Goal: Task Accomplishment & Management: Complete application form

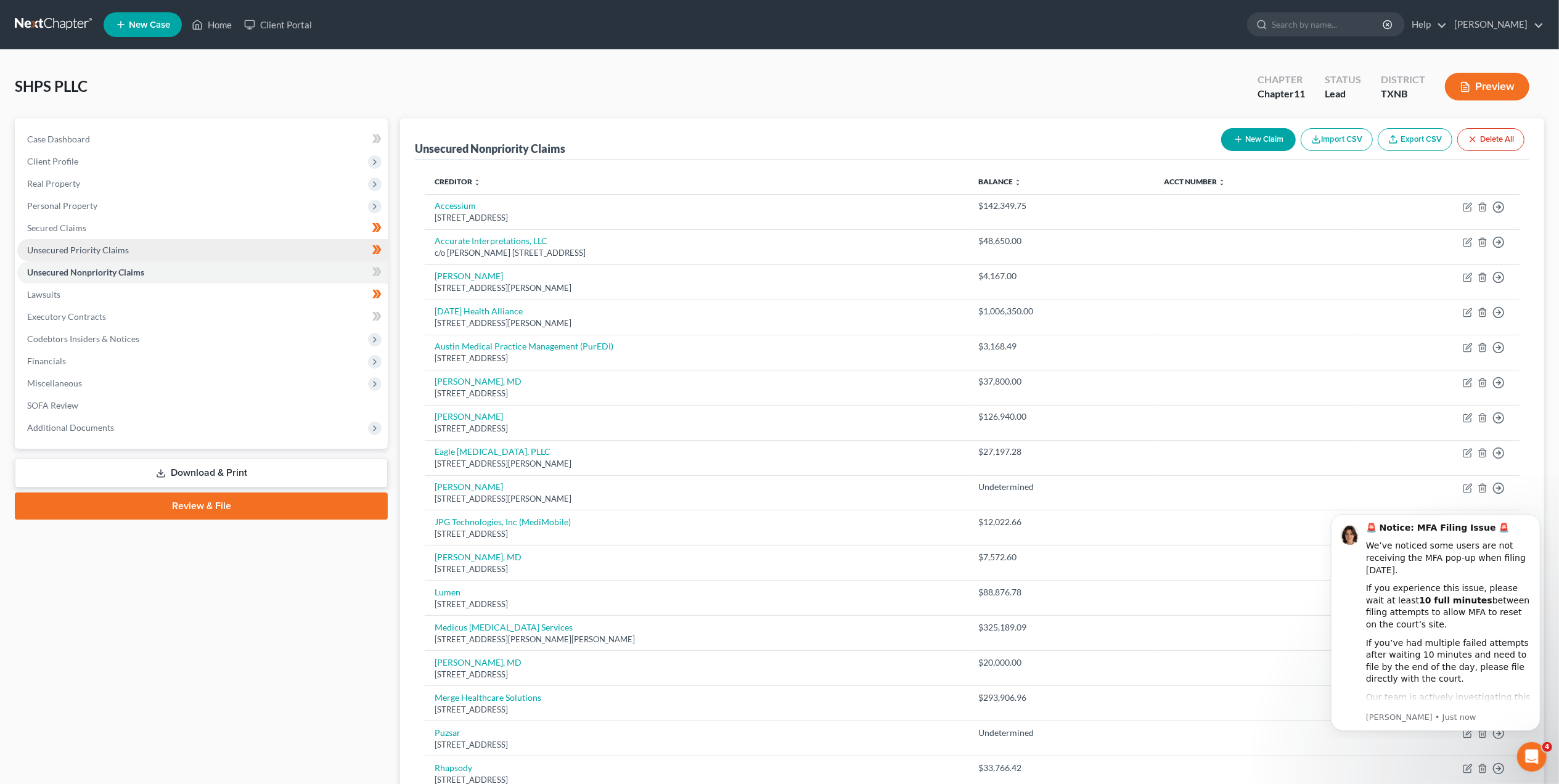
click at [95, 242] on link "Unsecured Priority Claims" at bounding box center [202, 250] width 370 height 23
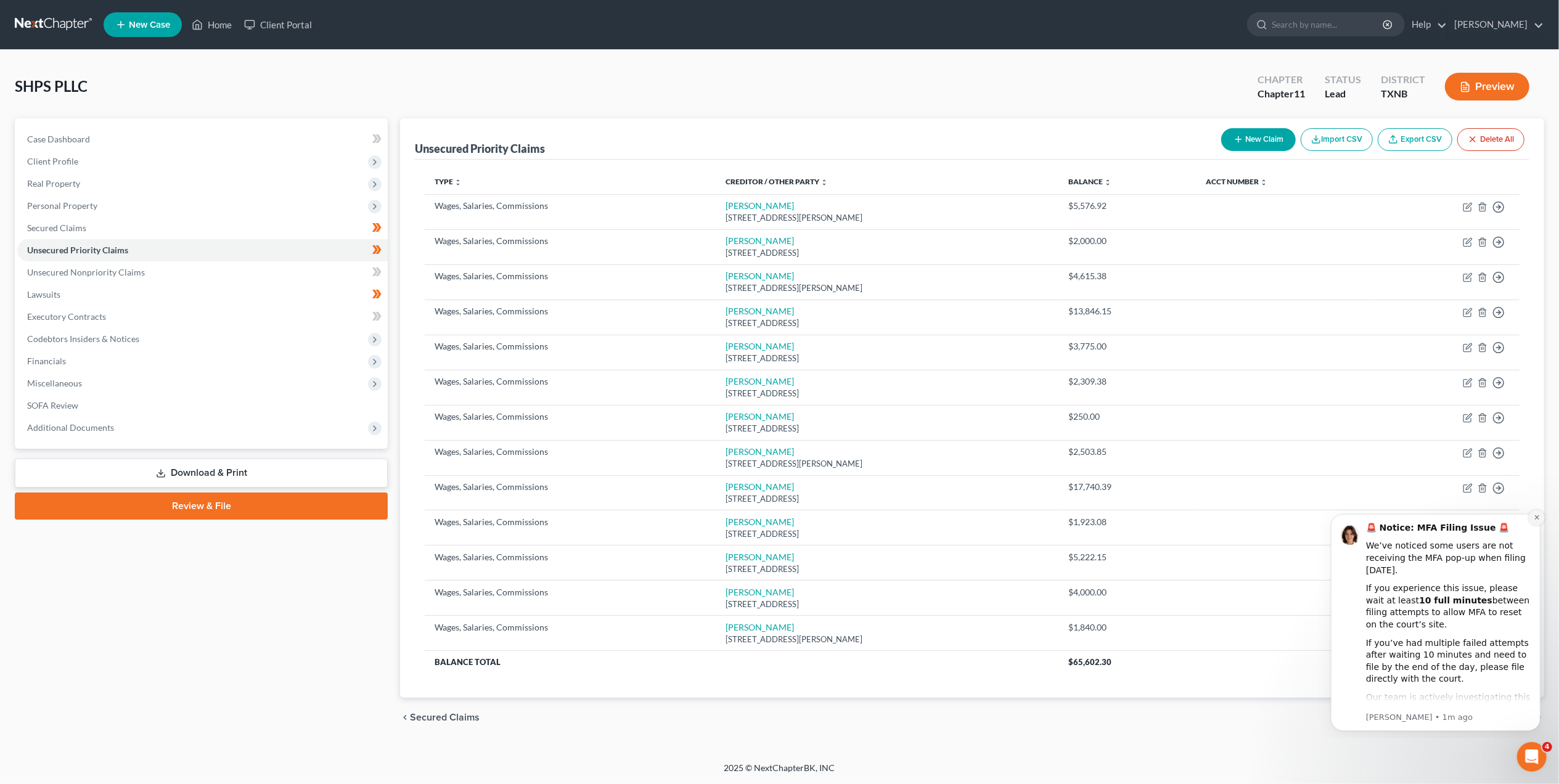
click at [1533, 518] on icon "Dismiss notification" at bounding box center [1536, 517] width 7 height 7
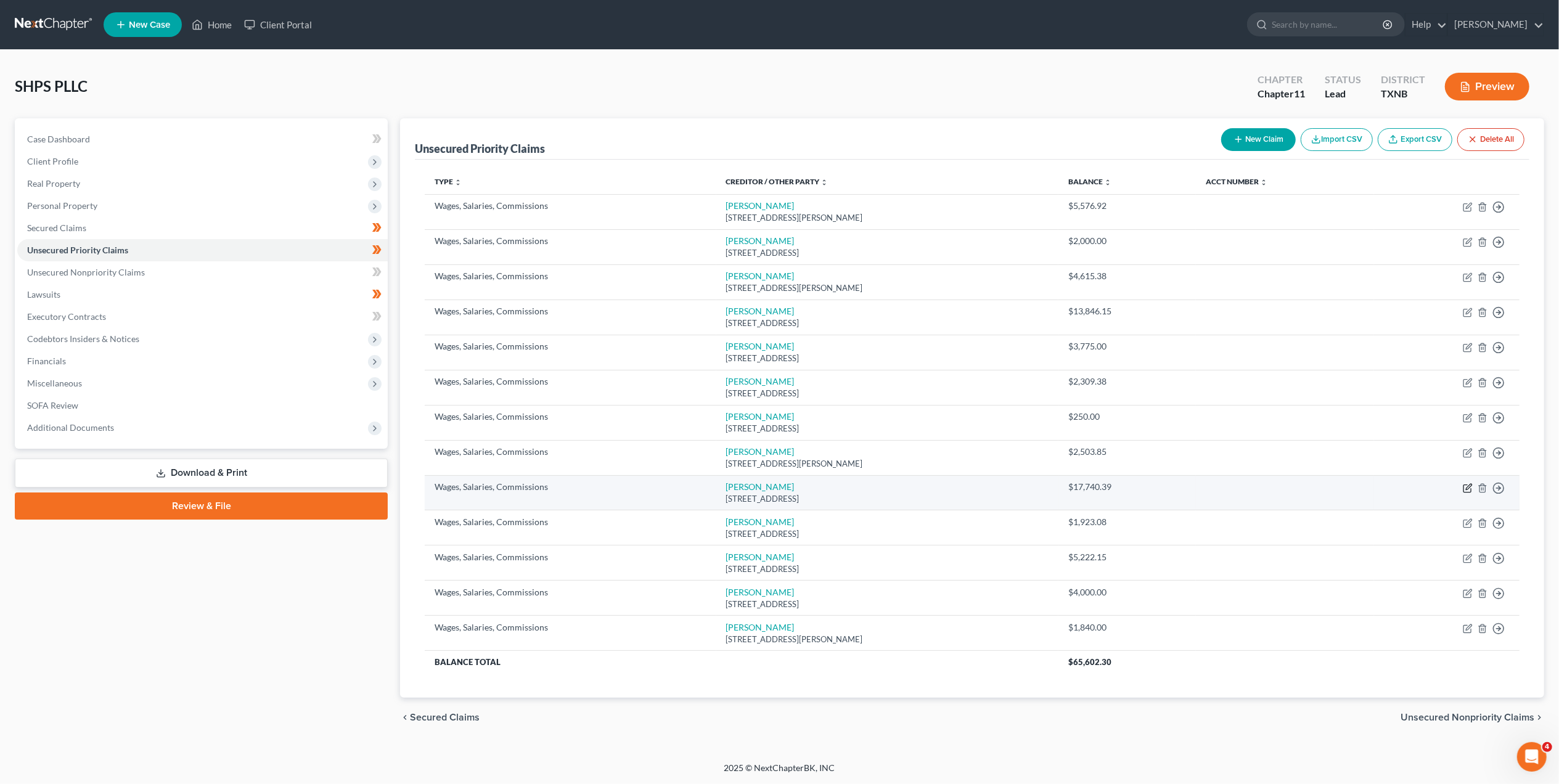
click at [1470, 485] on icon "button" at bounding box center [1467, 488] width 10 height 10
select select "3"
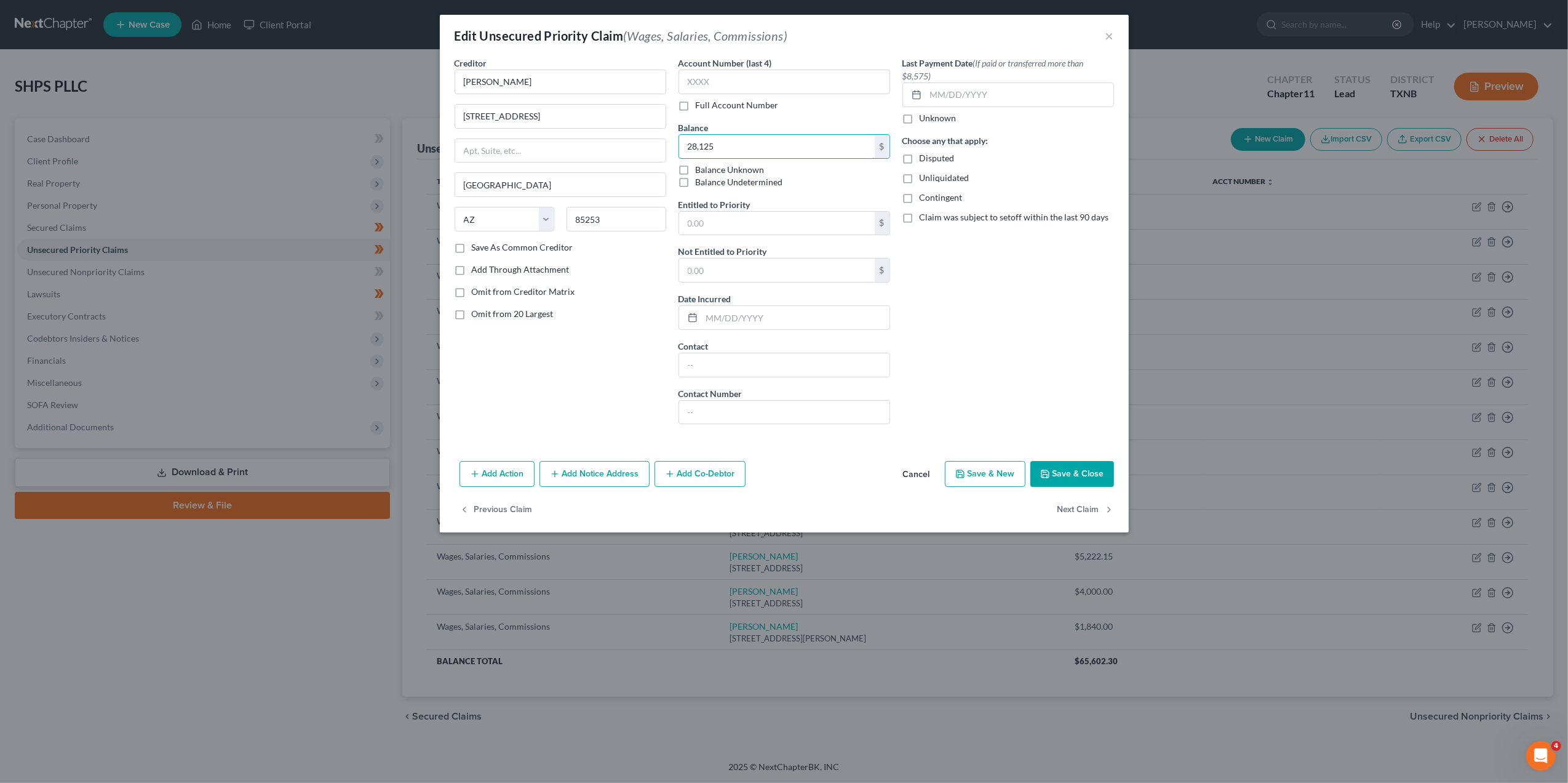
type input "28,125"
click at [1074, 471] on button "Save & Close" at bounding box center [1072, 474] width 84 height 26
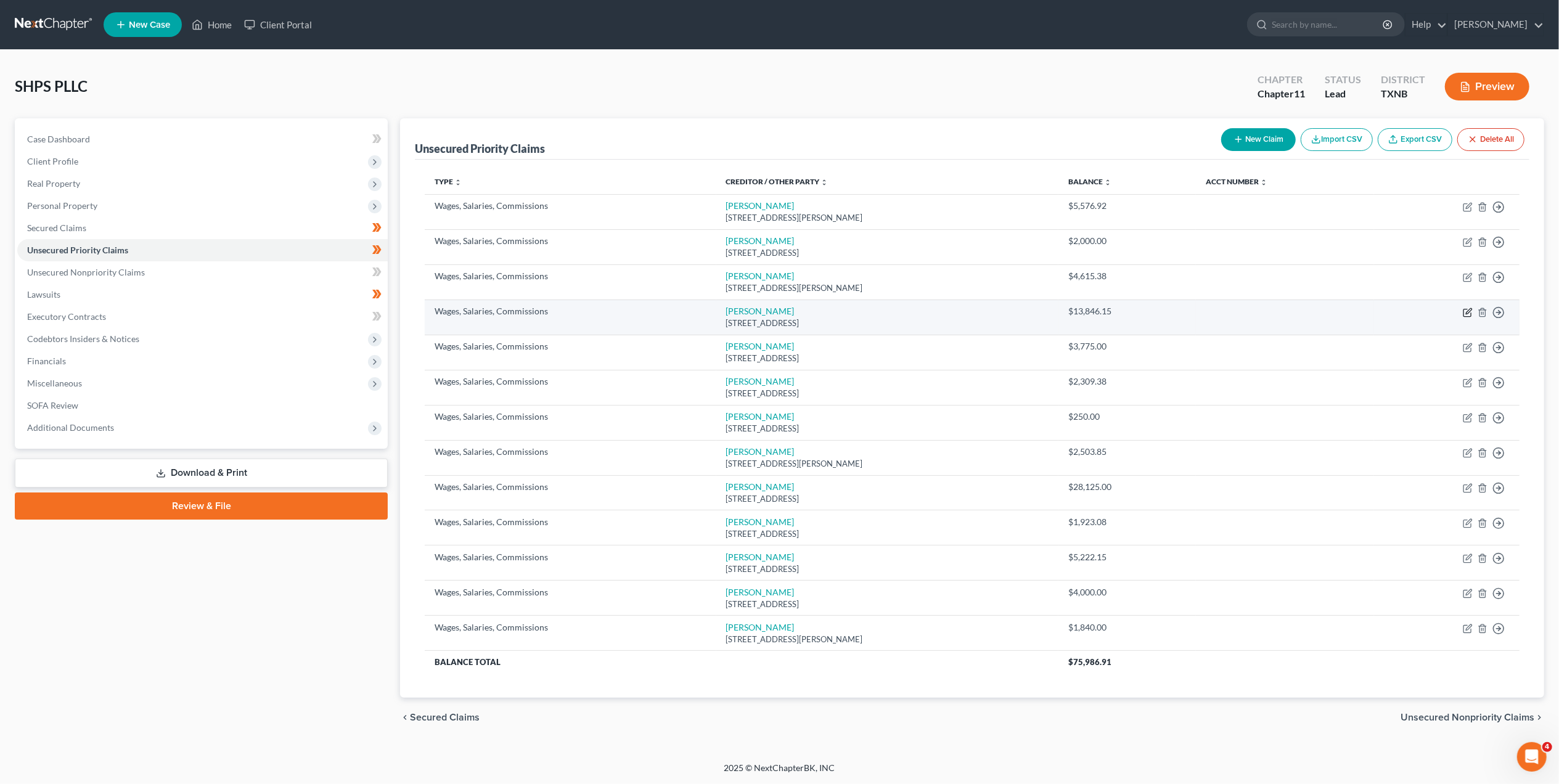
click at [1470, 311] on icon "button" at bounding box center [1467, 312] width 10 height 10
select select "9"
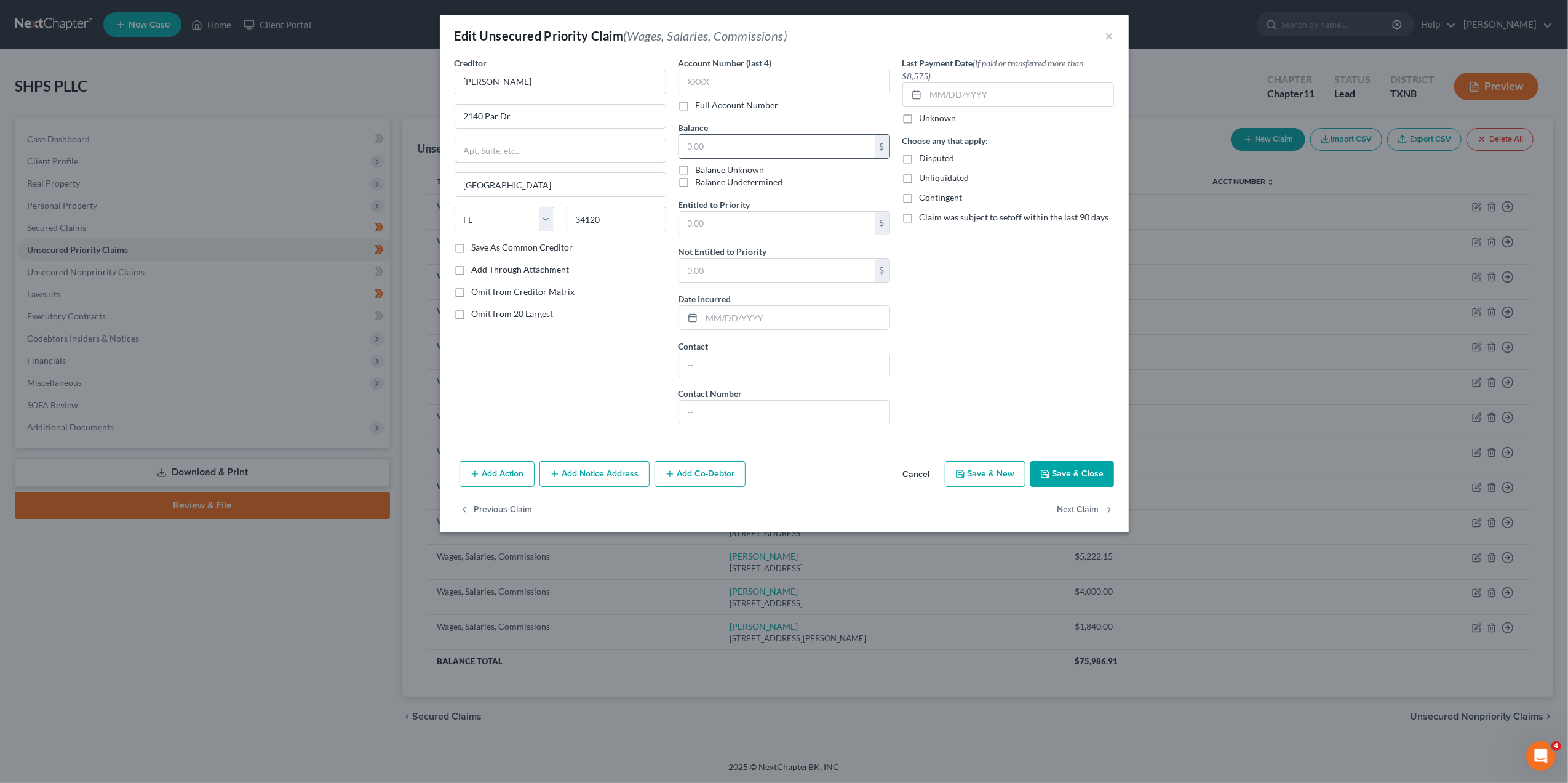
type input "13,846.15"
type input "22,153.83"
click at [1085, 473] on button "Save & Close" at bounding box center [1072, 474] width 84 height 26
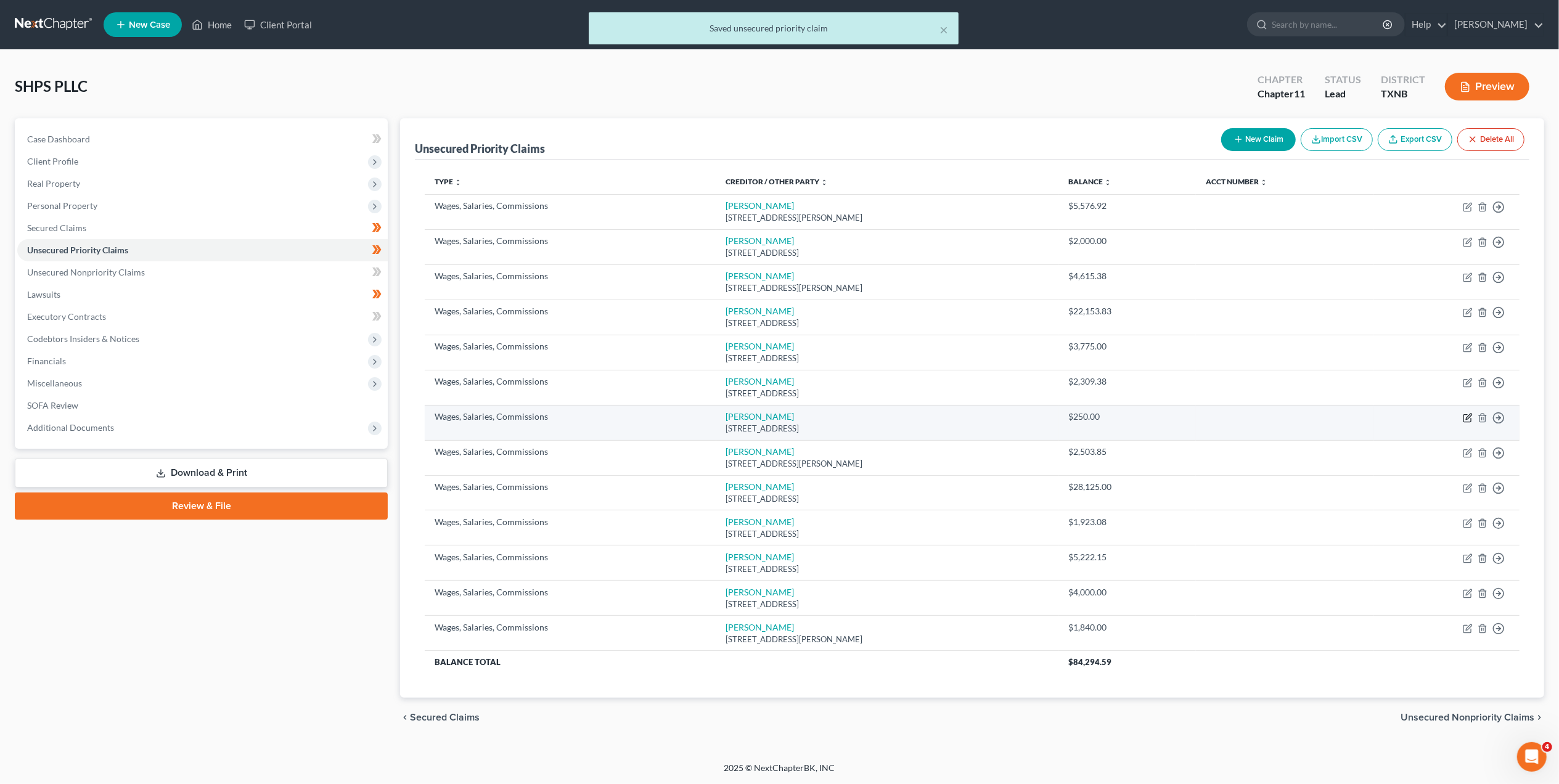
click at [1471, 419] on icon "button" at bounding box center [1467, 418] width 7 height 7
select select "45"
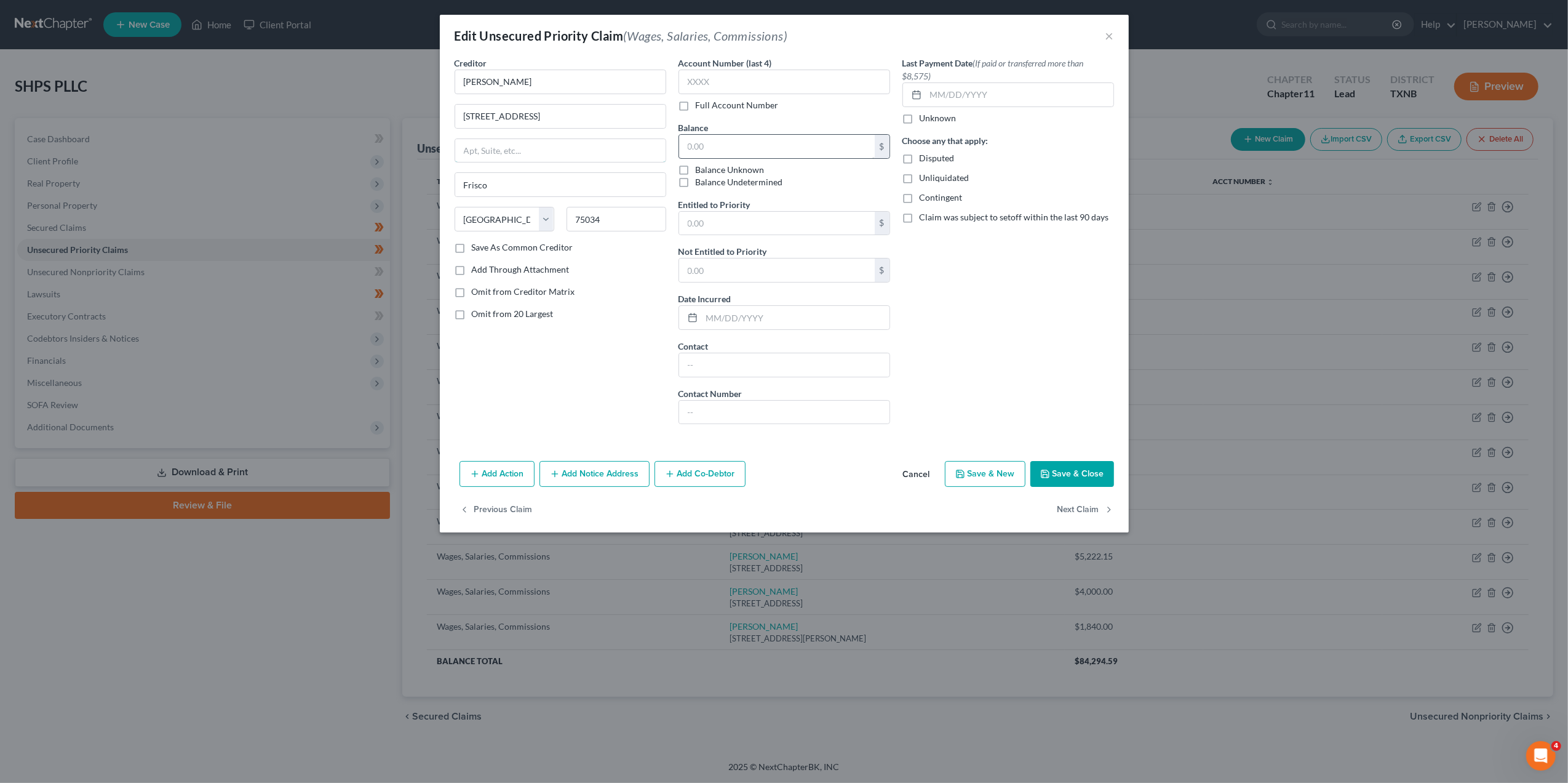
type input "250.00"
type input "375"
click at [1076, 473] on button "Save & Close" at bounding box center [1072, 474] width 84 height 26
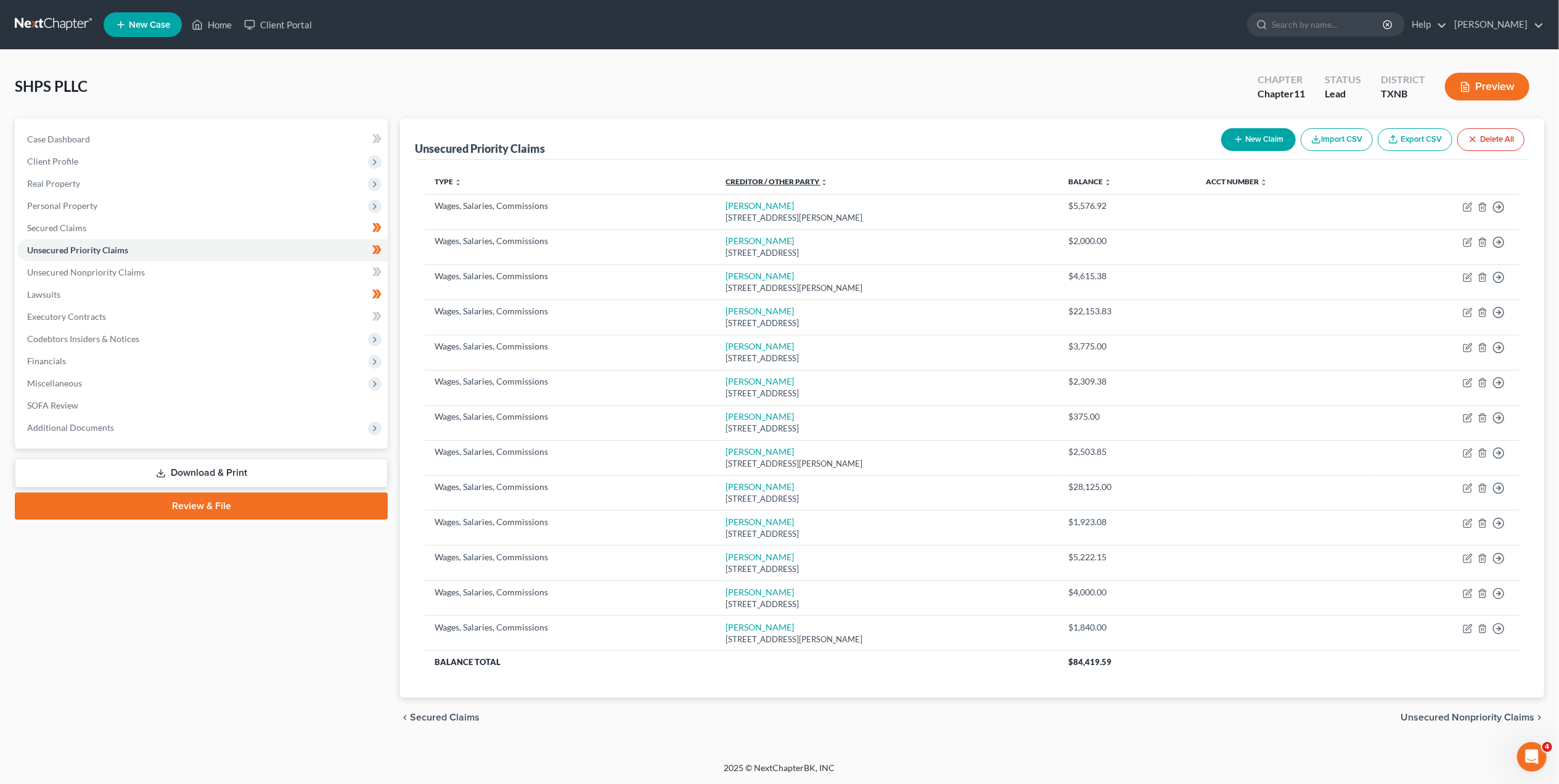
click at [821, 179] on icon "unfold_more" at bounding box center [825, 183] width 7 height 7
click at [821, 179] on icon "expand_less" at bounding box center [825, 183] width 7 height 7
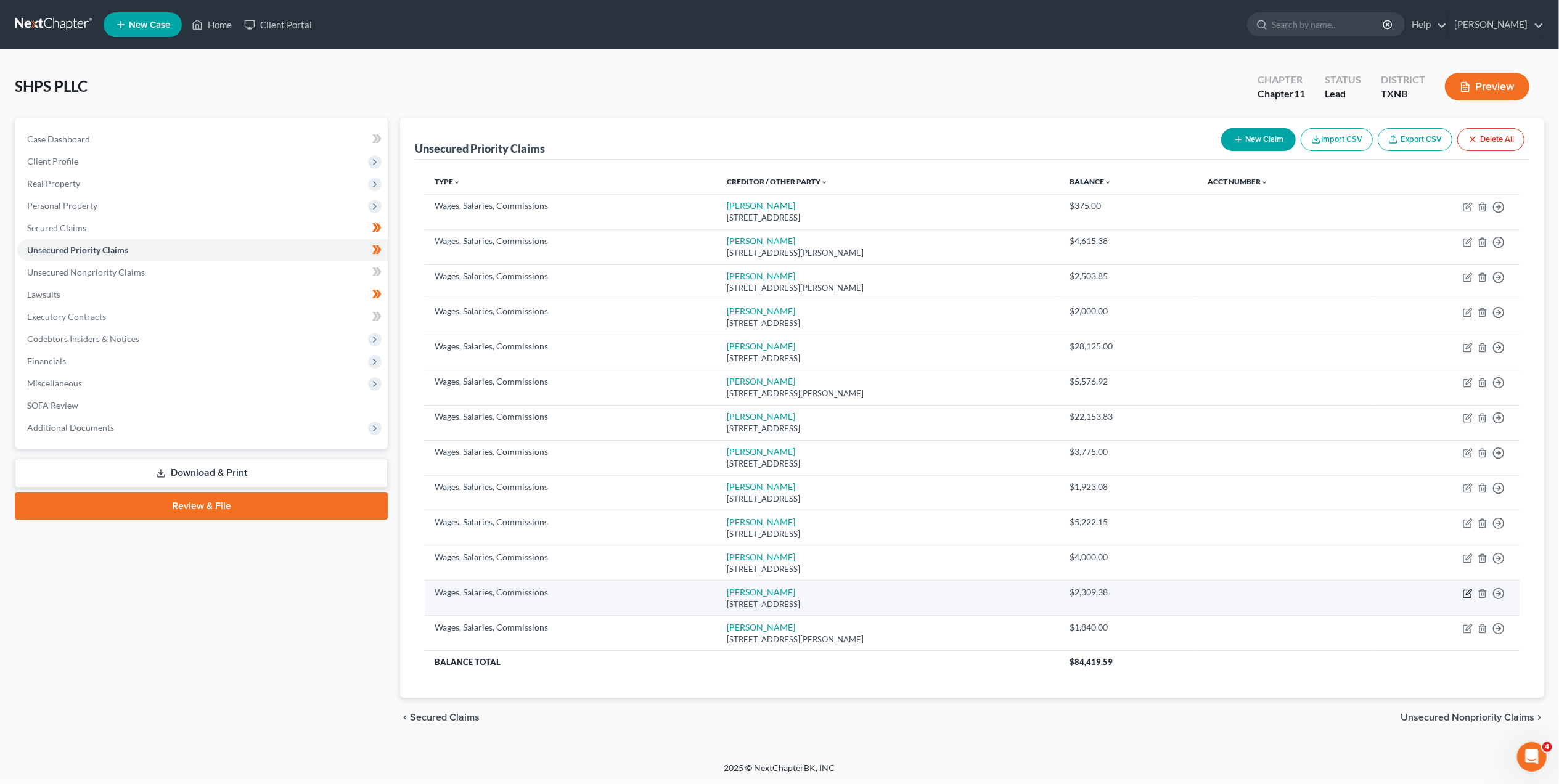
click at [1466, 595] on icon "button" at bounding box center [1469, 591] width 5 height 5
select select "28"
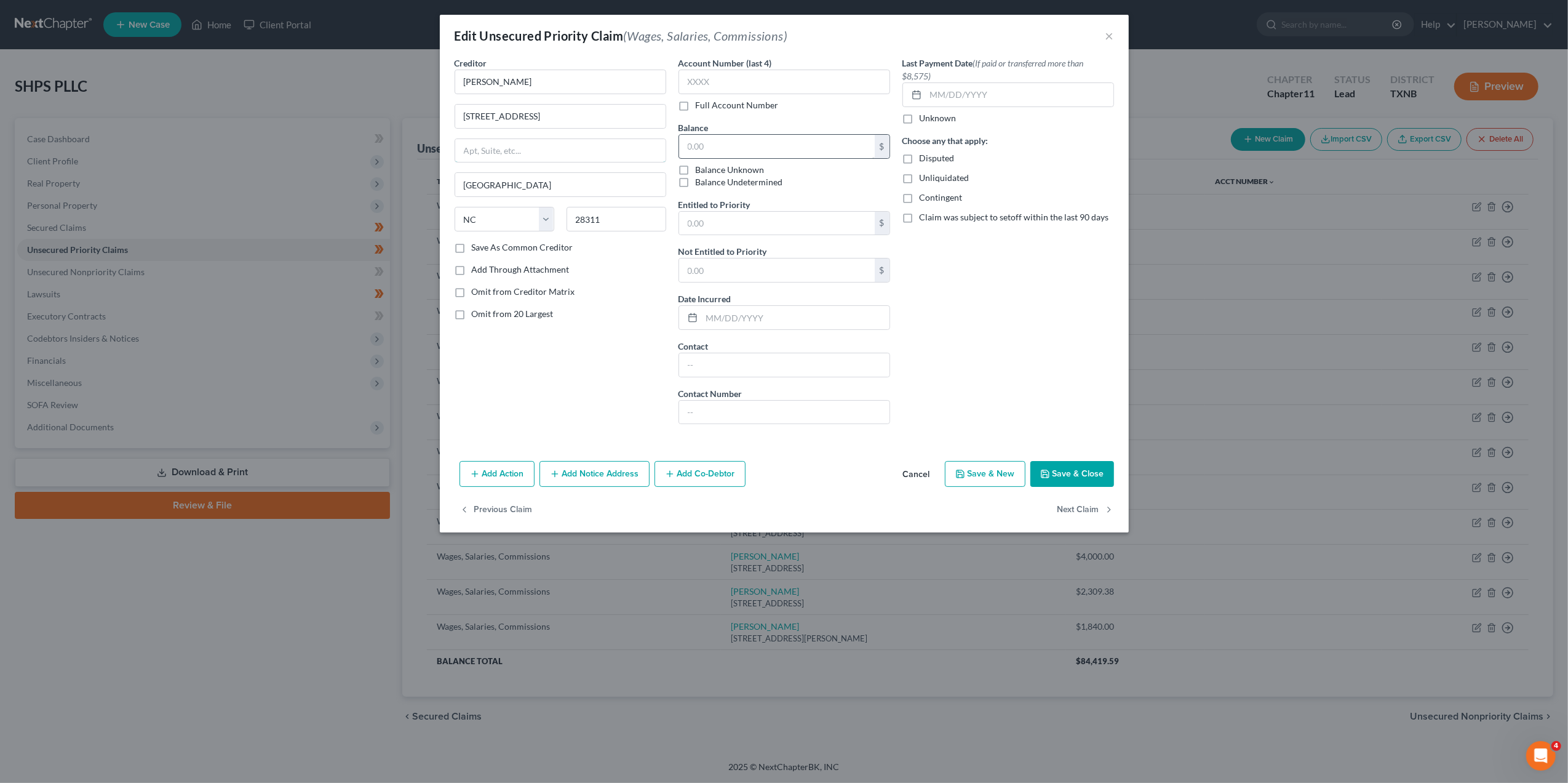
type input "2,309.38"
type input "3,509.38"
click at [1088, 478] on button "Save & Close" at bounding box center [1072, 474] width 84 height 26
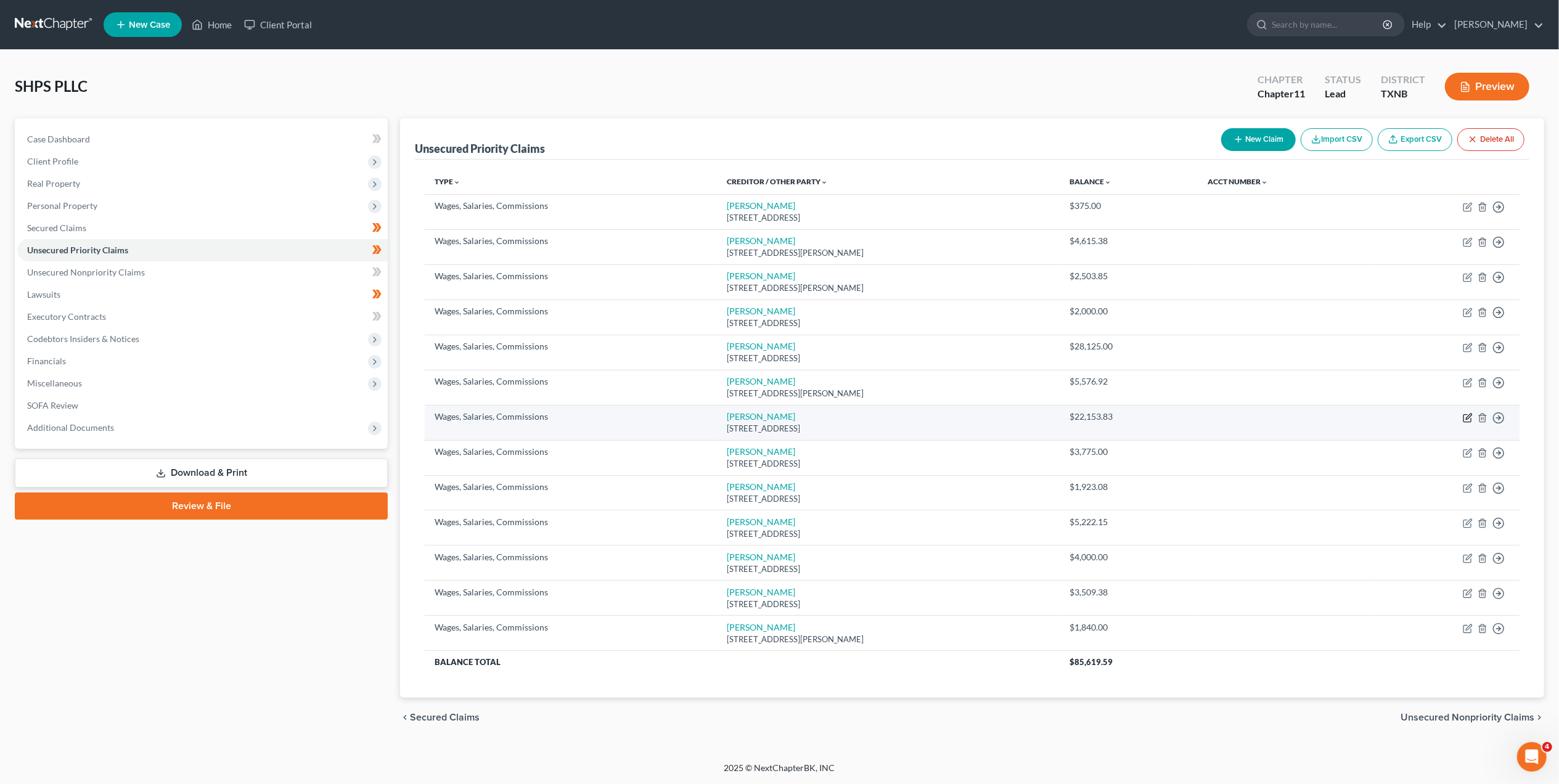
click at [1466, 421] on icon "button" at bounding box center [1467, 418] width 7 height 7
select select "9"
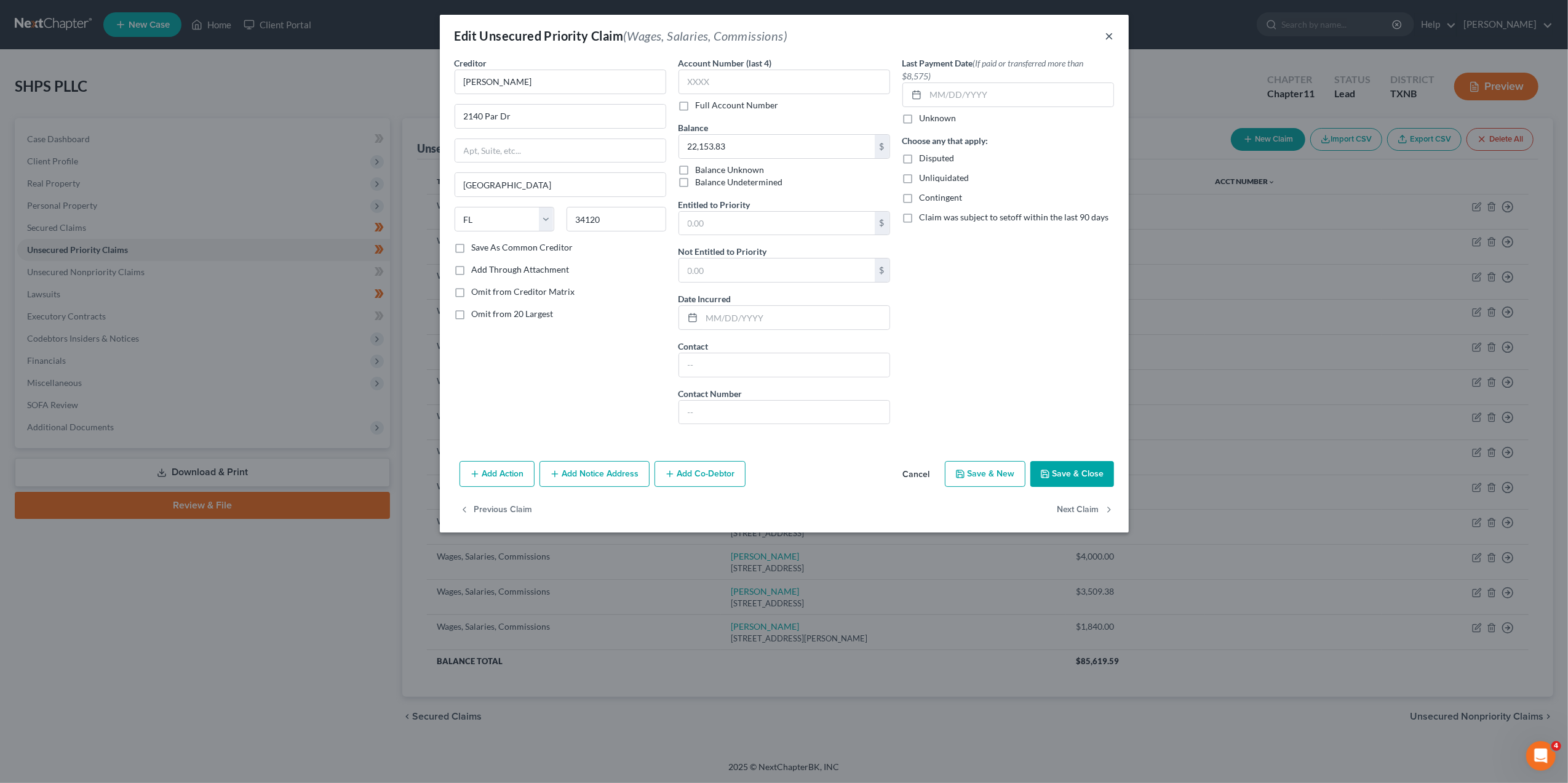
click at [1112, 38] on button "×" at bounding box center [1110, 35] width 9 height 14
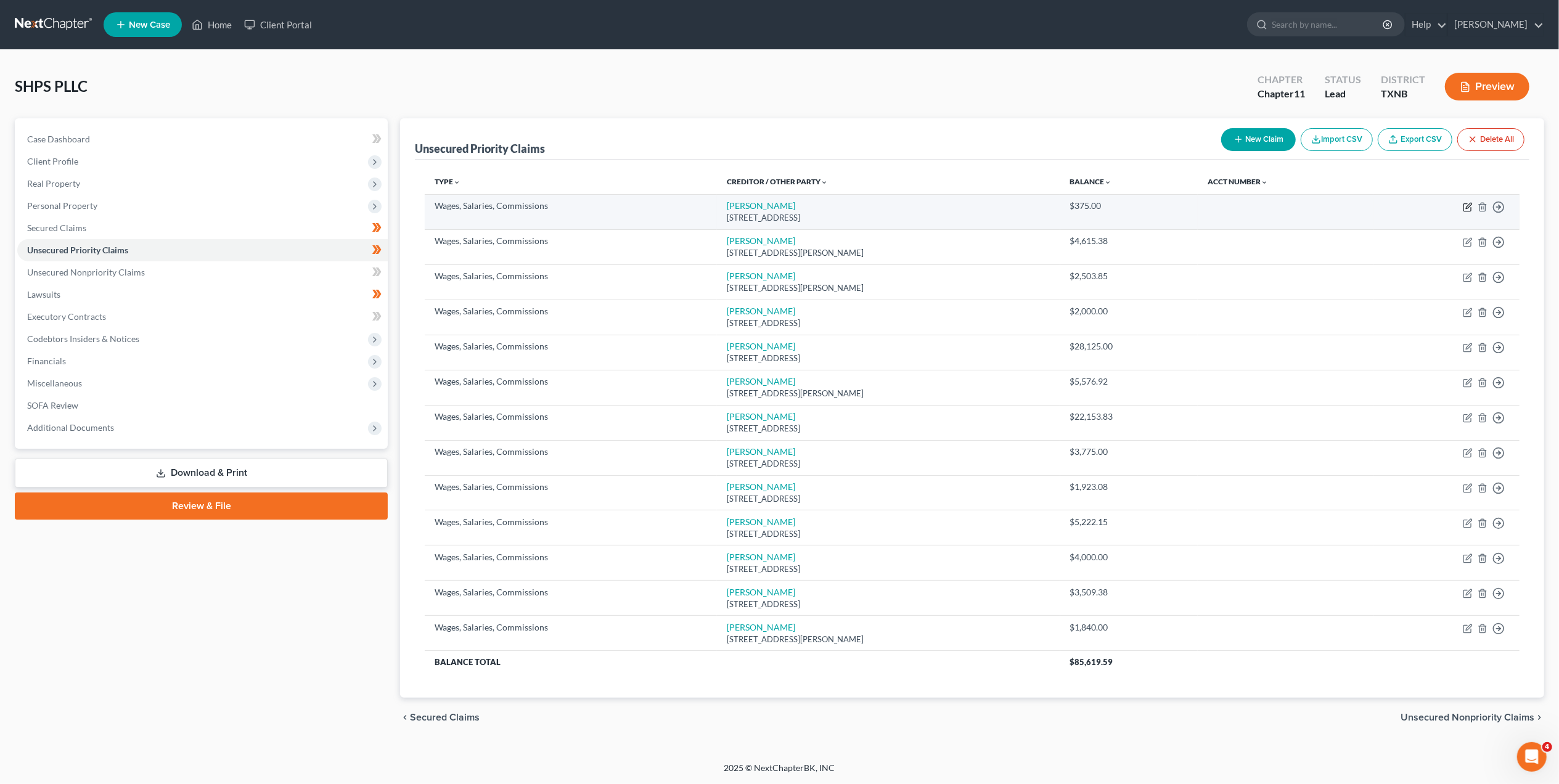
click at [1470, 205] on icon "button" at bounding box center [1467, 207] width 10 height 10
select select "45"
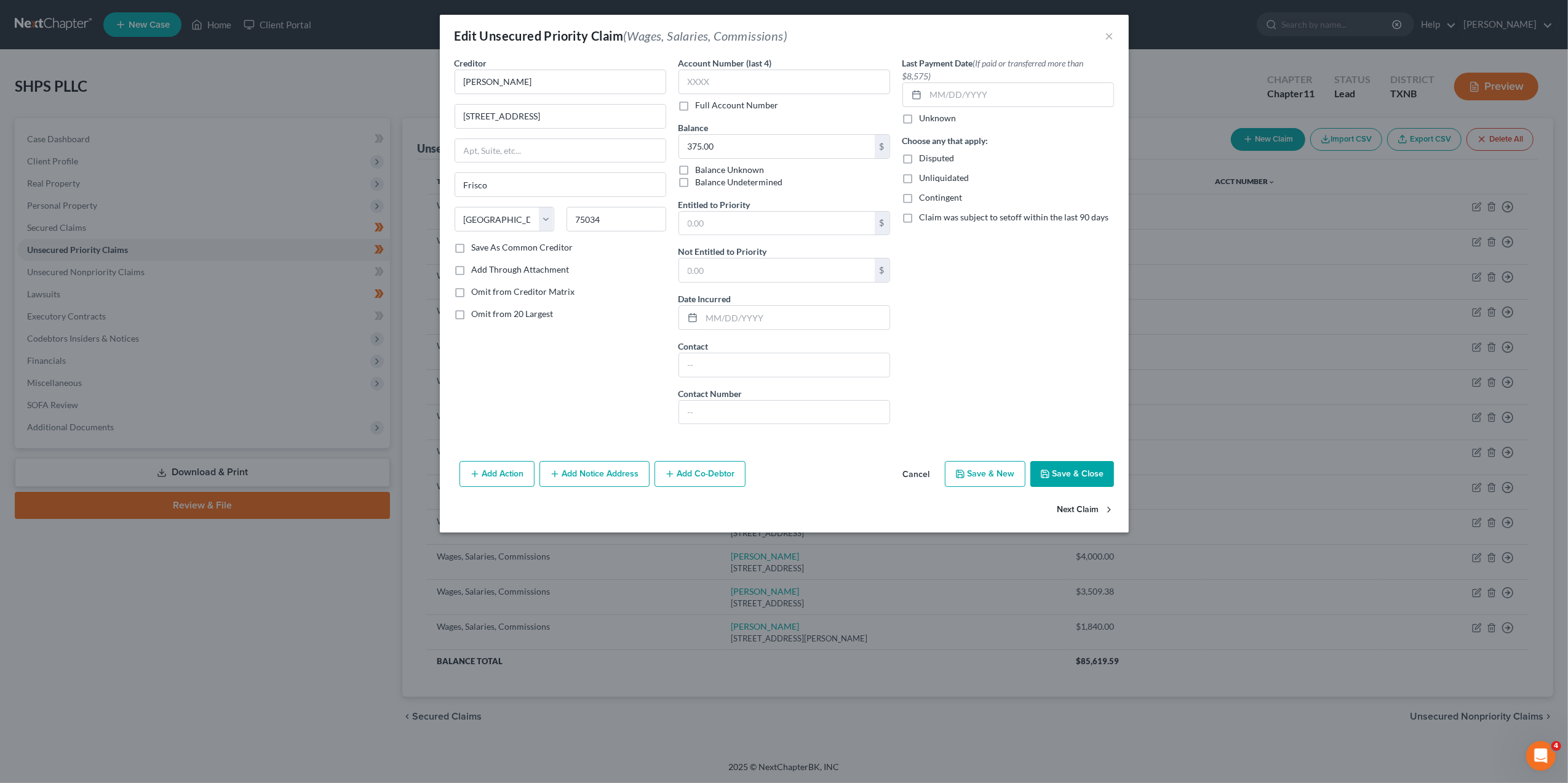
click at [1083, 517] on button "Next Claim" at bounding box center [1085, 509] width 57 height 26
select select "52"
click at [729, 140] on input "4,615.38" at bounding box center [777, 147] width 196 height 23
type input "7,961.53"
click at [1060, 471] on button "Save & Close" at bounding box center [1072, 474] width 84 height 26
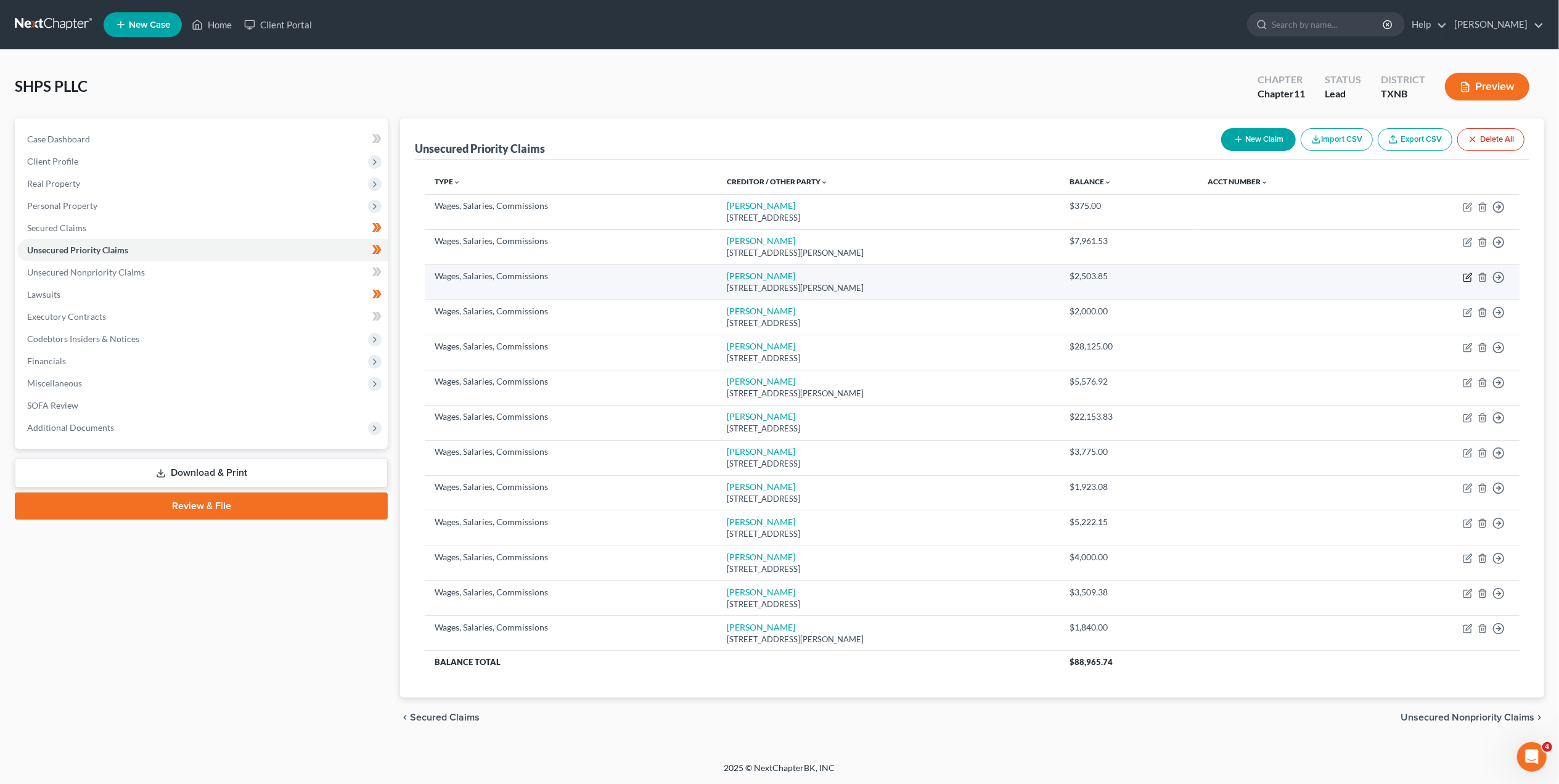
click at [1464, 276] on icon "button" at bounding box center [1467, 277] width 10 height 10
select select "36"
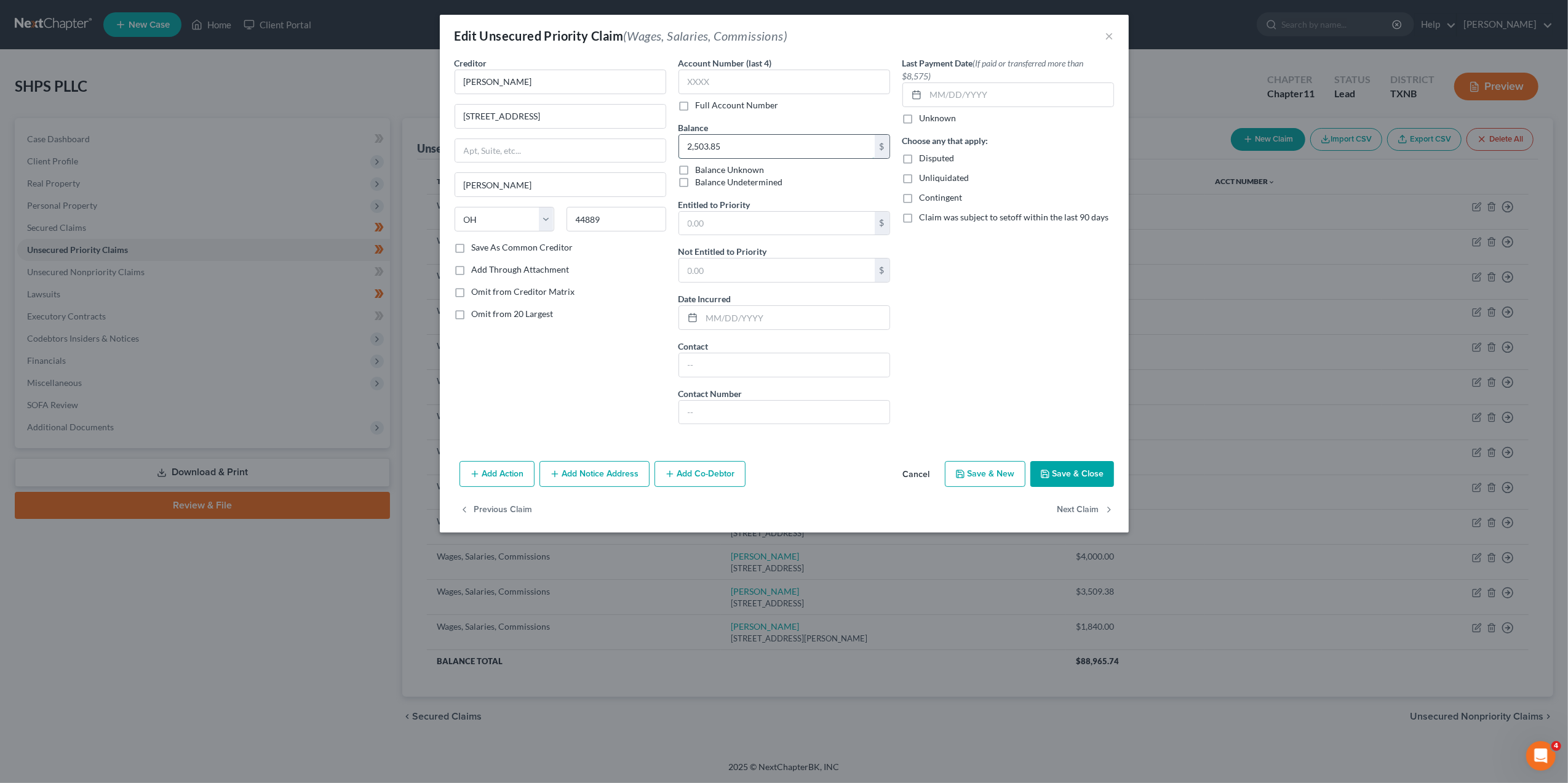
click at [783, 139] on input "2,503.85" at bounding box center [777, 147] width 196 height 23
type input "4,006.16"
click at [1056, 481] on button "Save & Close" at bounding box center [1072, 474] width 84 height 26
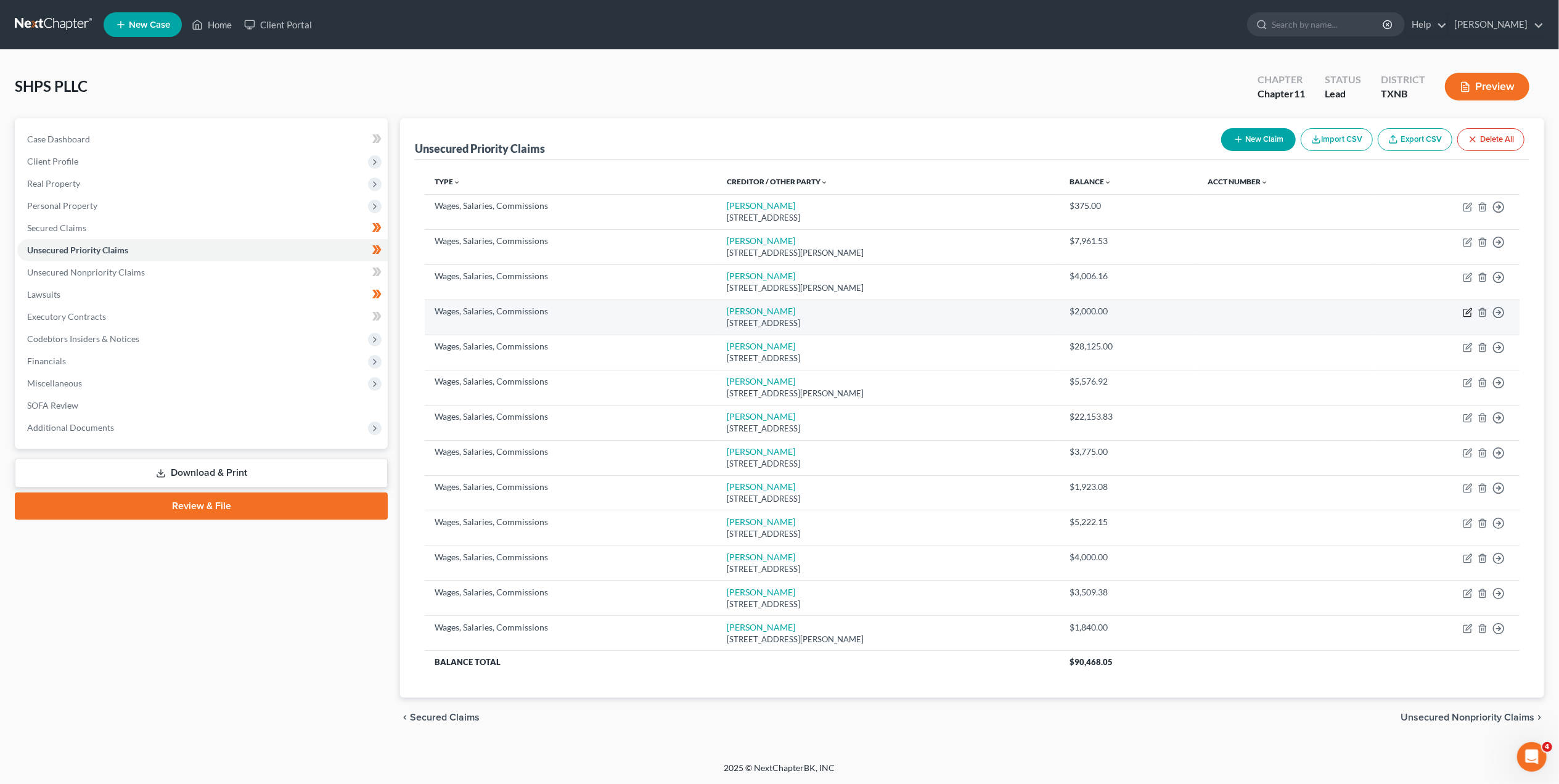
click at [1466, 313] on icon "button" at bounding box center [1469, 311] width 5 height 5
select select "33"
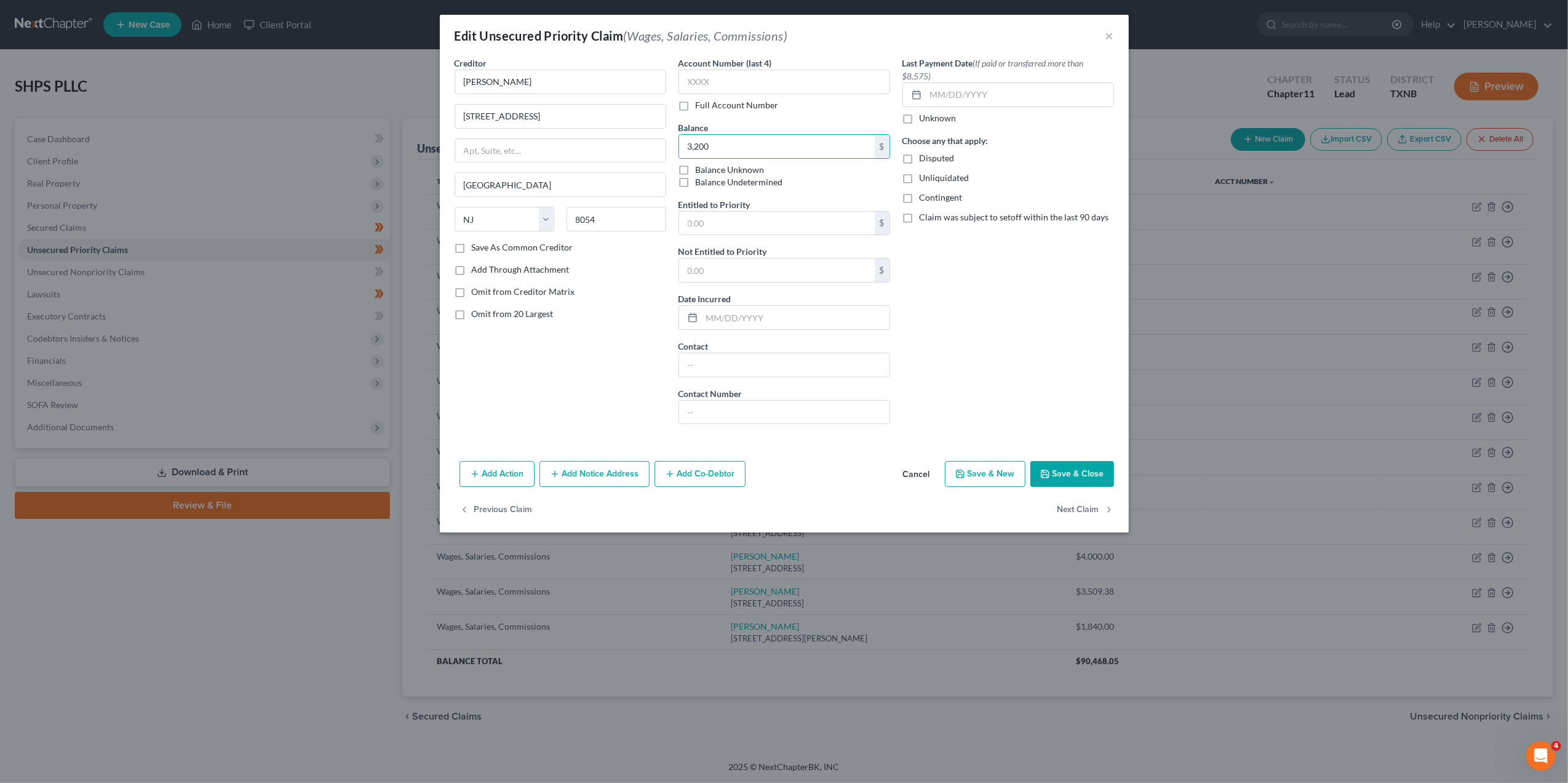
click at [1095, 474] on button "Save & Close" at bounding box center [1072, 474] width 84 height 26
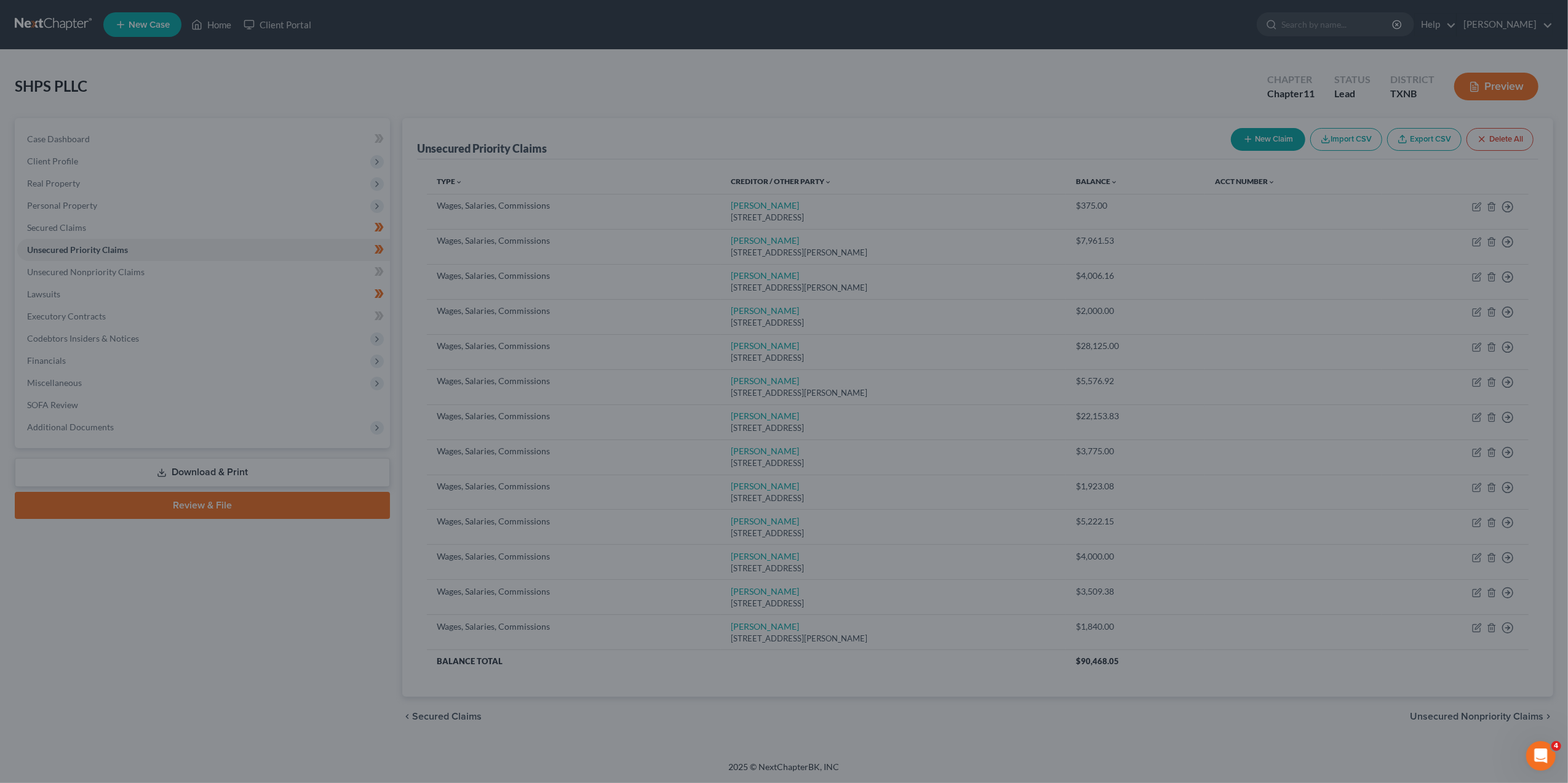
type input "3,200.00"
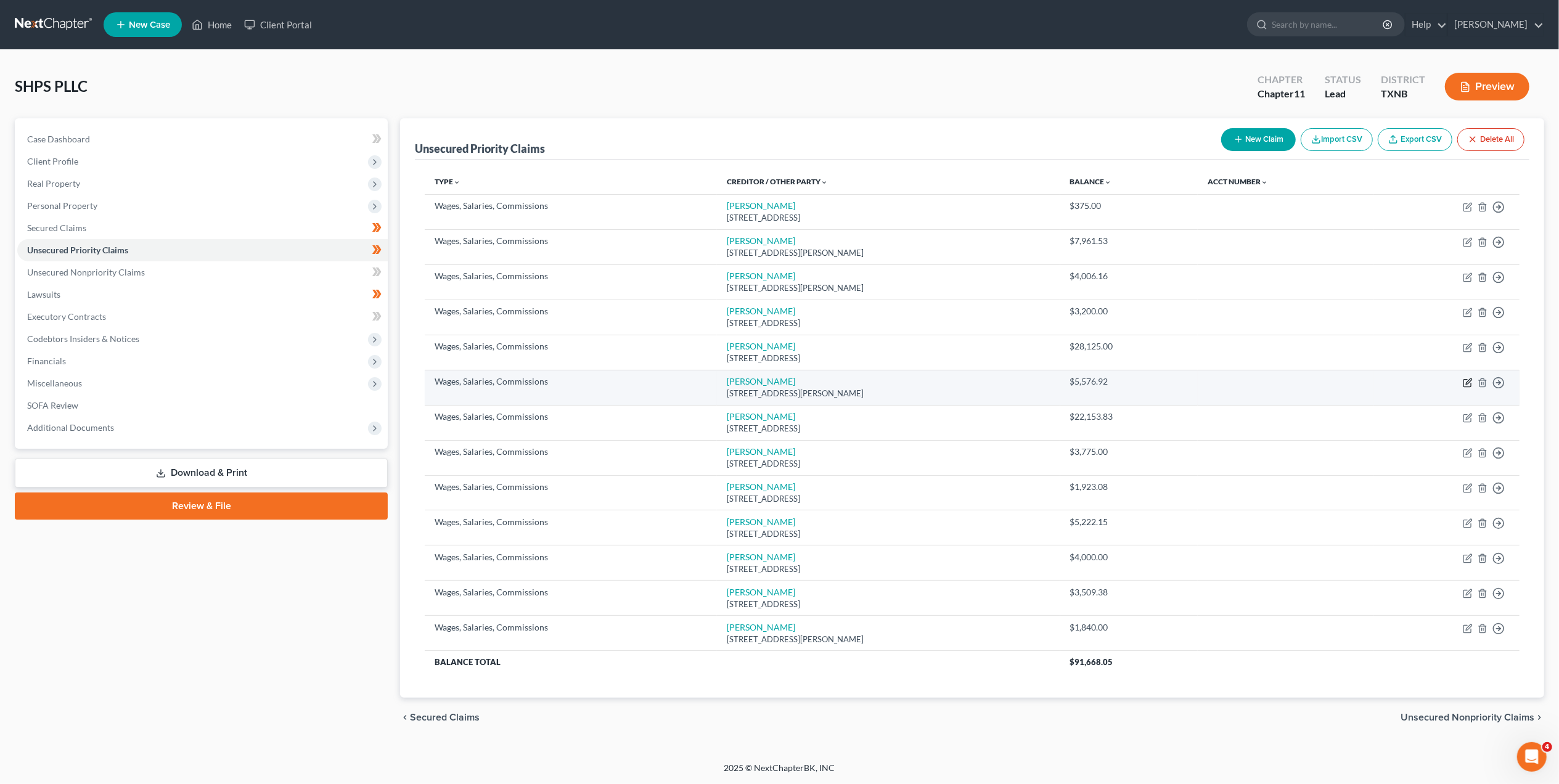
click at [1464, 381] on icon "button" at bounding box center [1467, 383] width 10 height 10
select select "45"
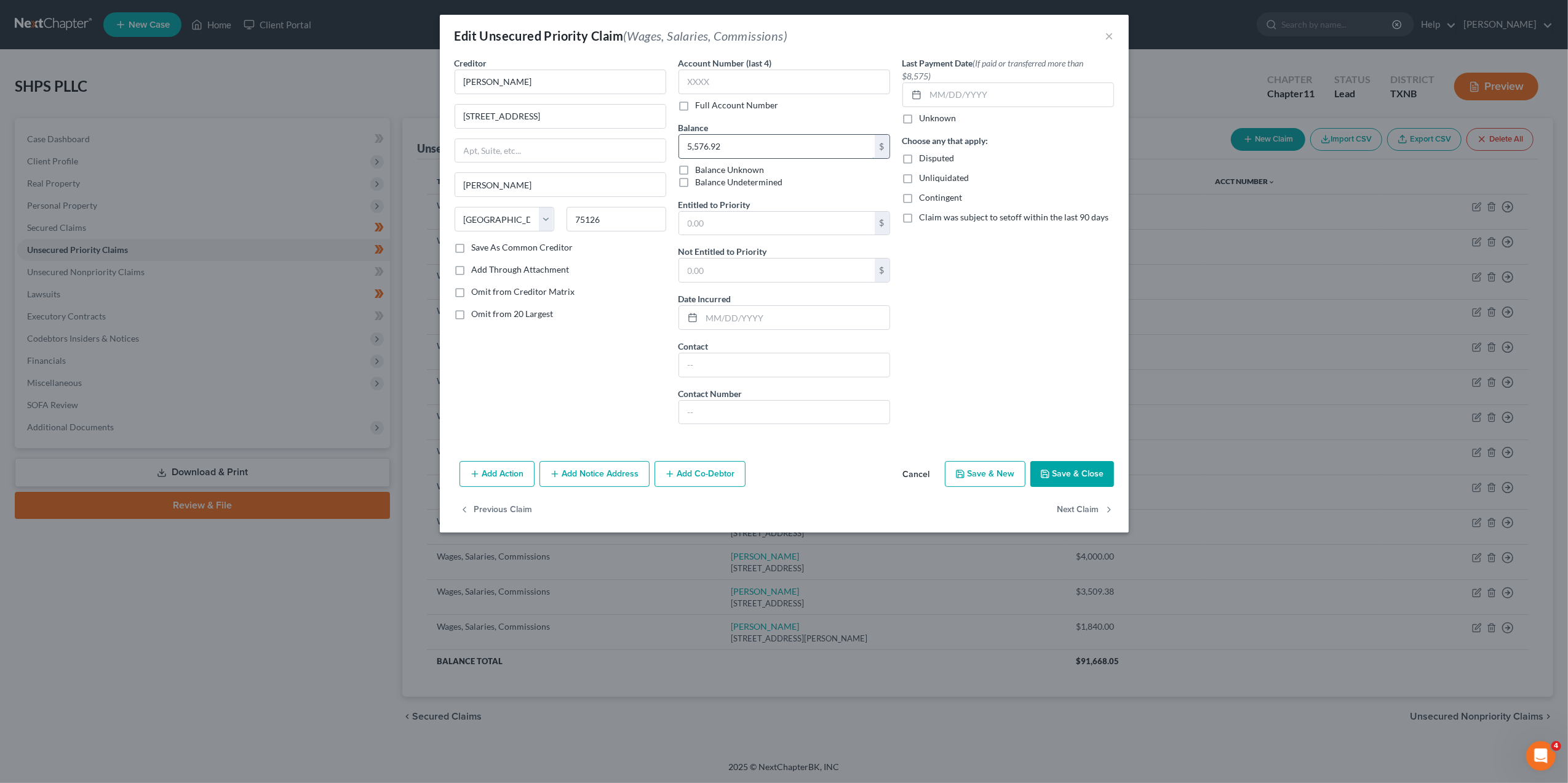
click at [805, 147] on input "5,576.92" at bounding box center [777, 147] width 196 height 23
type input "8,923.07"
click at [1103, 476] on button "Save & Close" at bounding box center [1072, 474] width 84 height 26
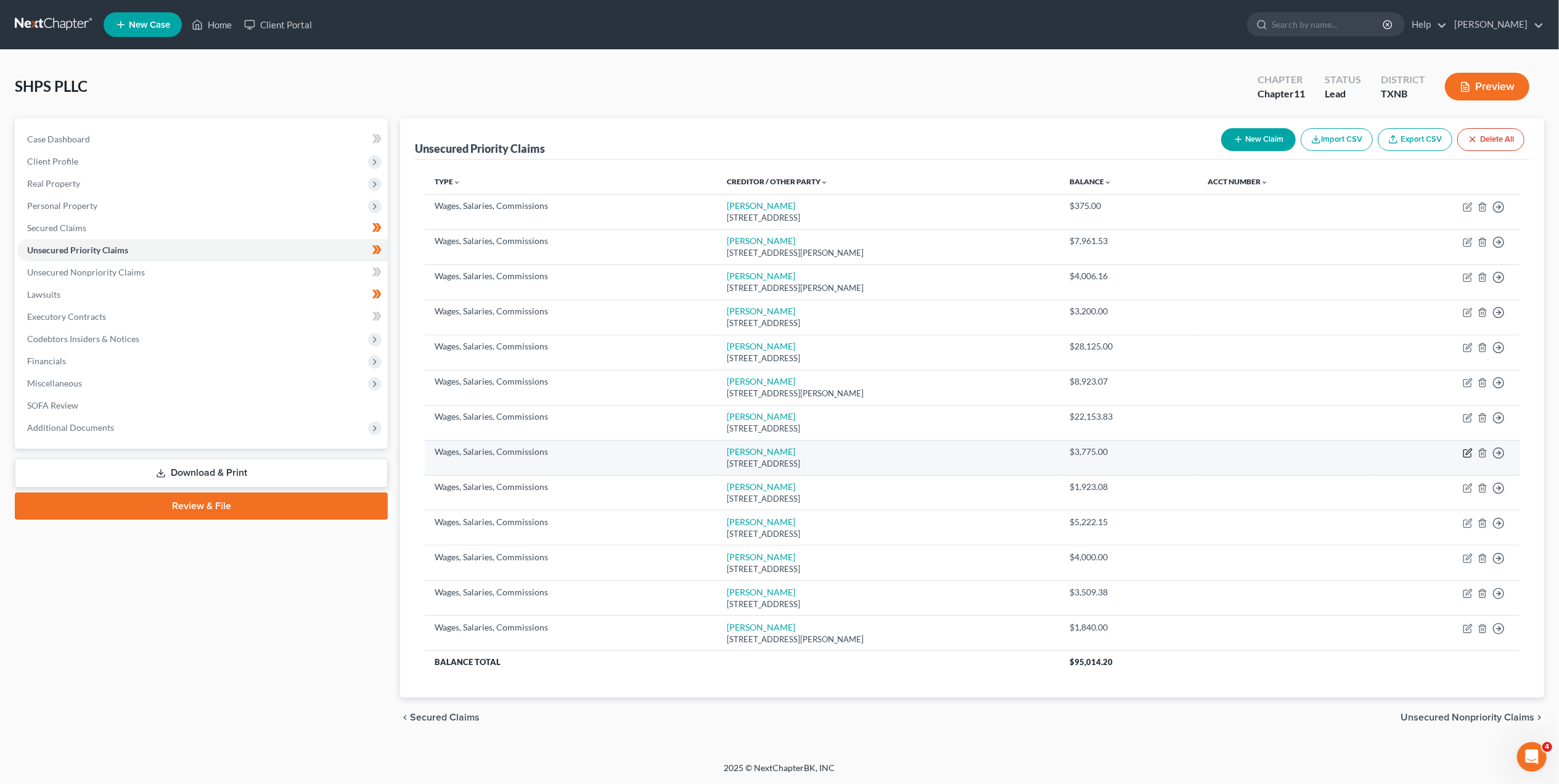
click at [1465, 451] on icon "button" at bounding box center [1467, 453] width 7 height 7
select select "37"
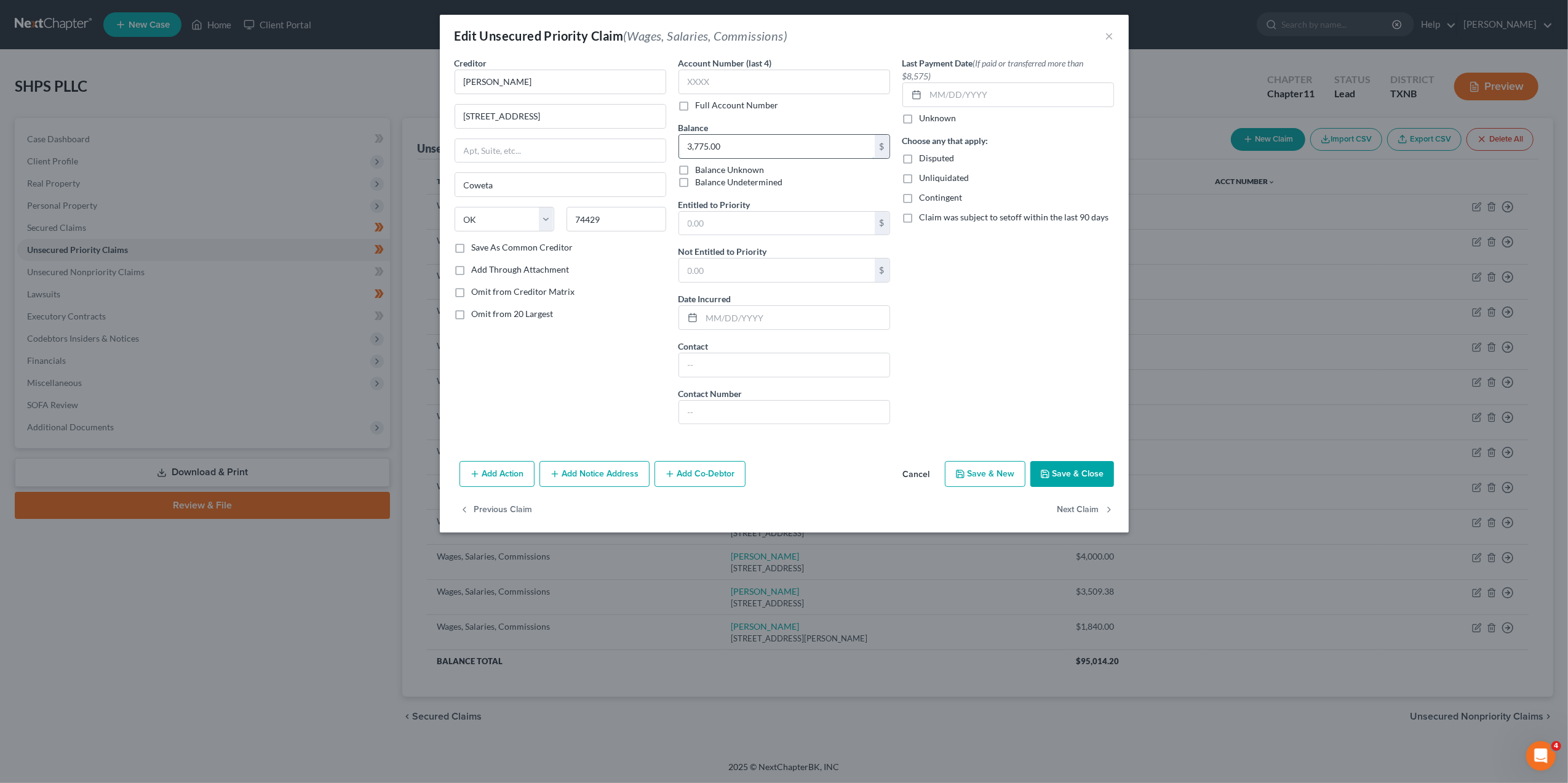
click at [784, 151] on input "3,775.00" at bounding box center [777, 147] width 196 height 23
type input "4,975"
click at [1104, 485] on button "Save & Close" at bounding box center [1072, 474] width 84 height 26
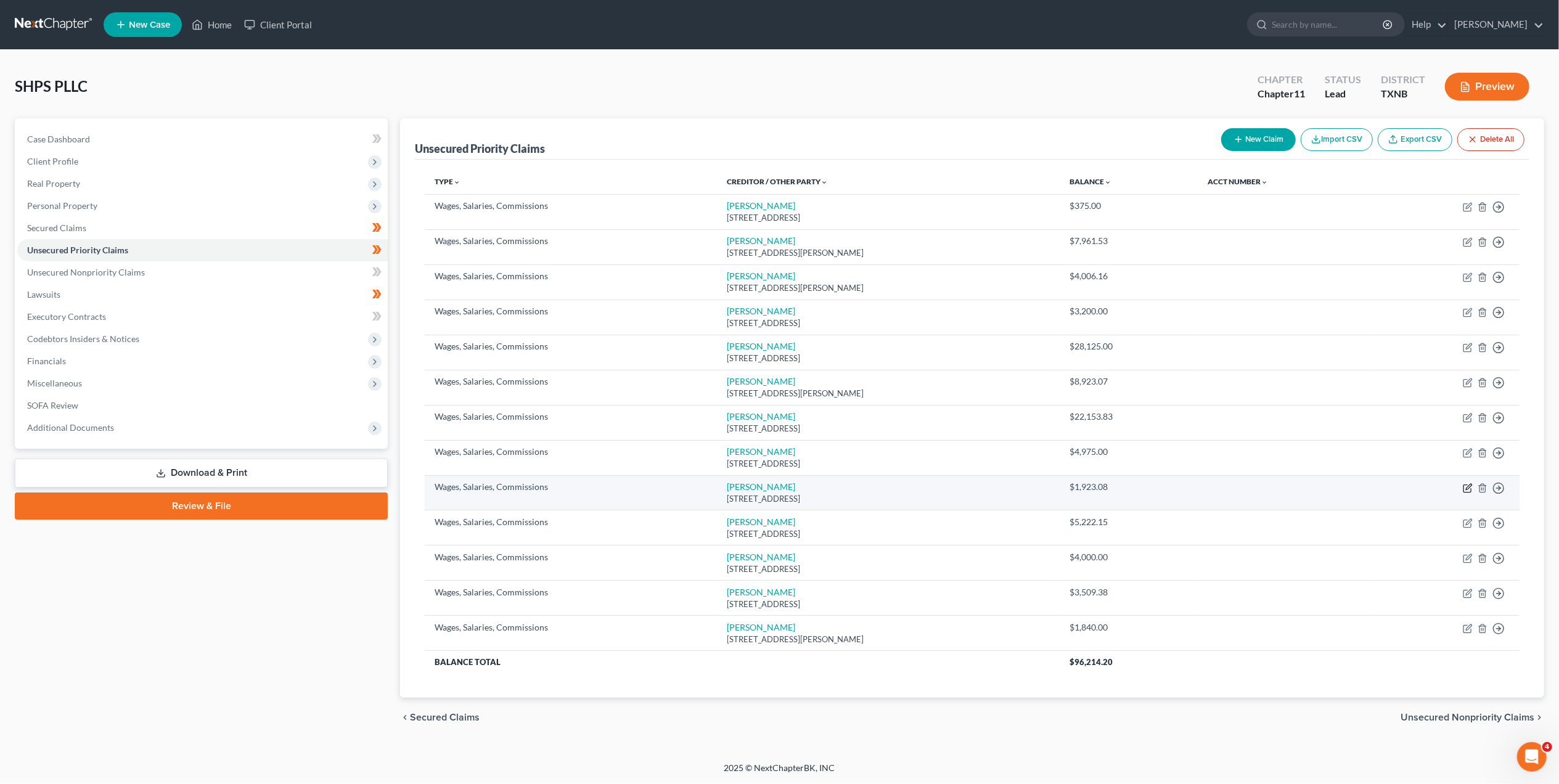
click at [1465, 484] on icon "button" at bounding box center [1467, 488] width 10 height 10
select select "14"
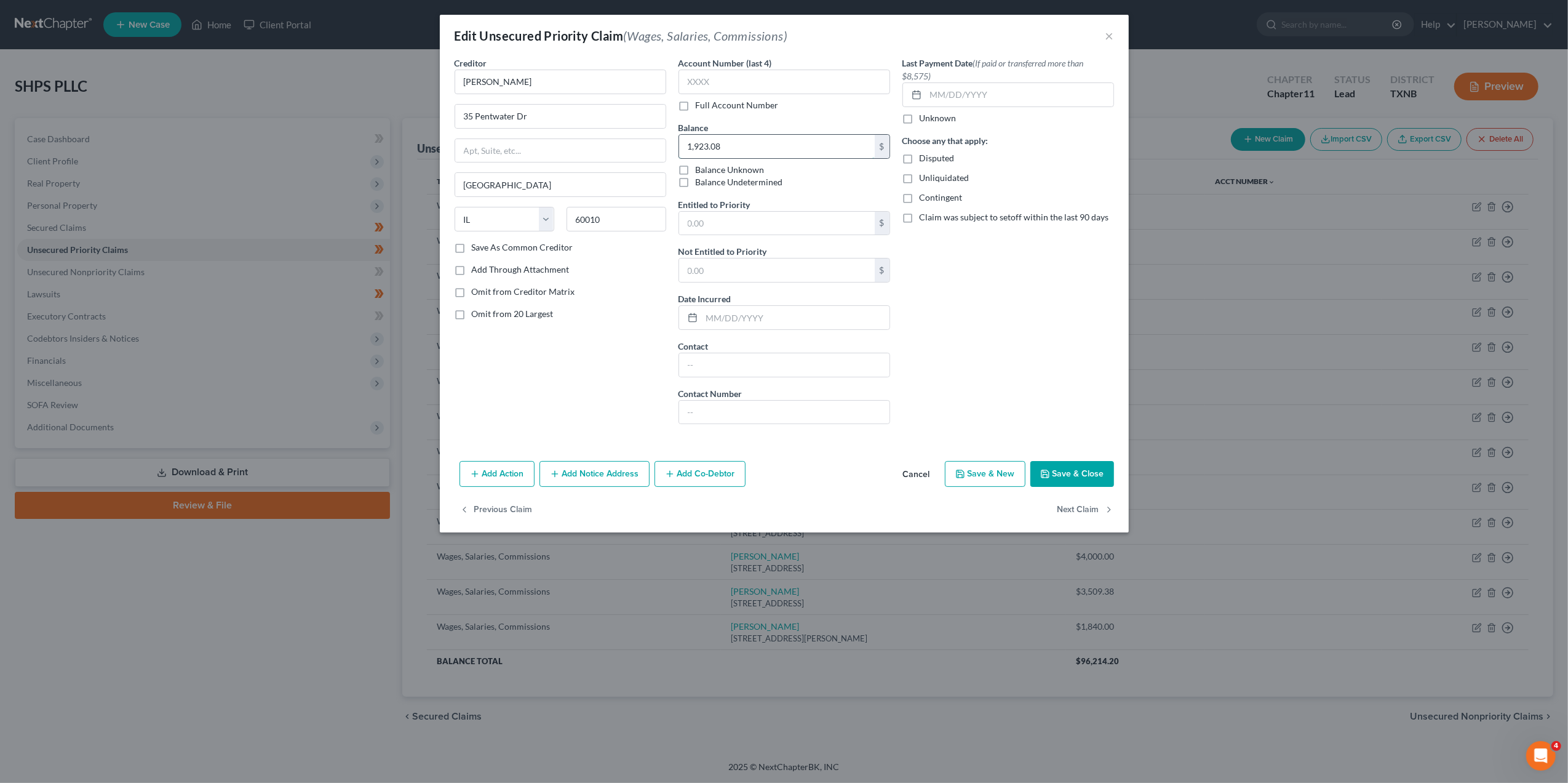
click at [731, 143] on input "1,923.08" at bounding box center [777, 147] width 196 height 23
click at [692, 146] on input "376.93" at bounding box center [777, 147] width 196 height 23
type input "3,076.93"
click at [1073, 471] on button "Save & Close" at bounding box center [1072, 474] width 84 height 26
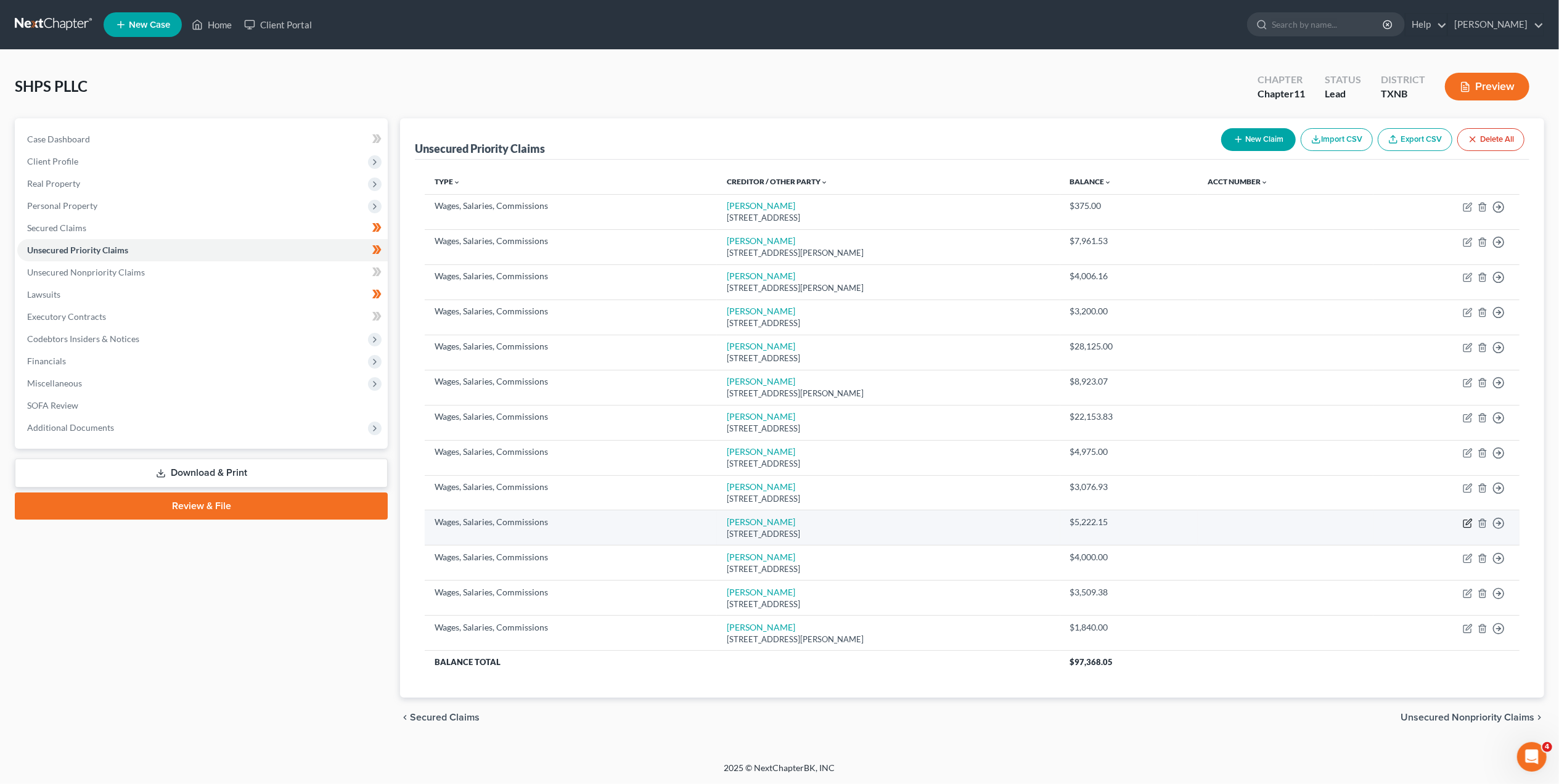
click at [1465, 524] on icon "button" at bounding box center [1467, 523] width 10 height 10
select select "4"
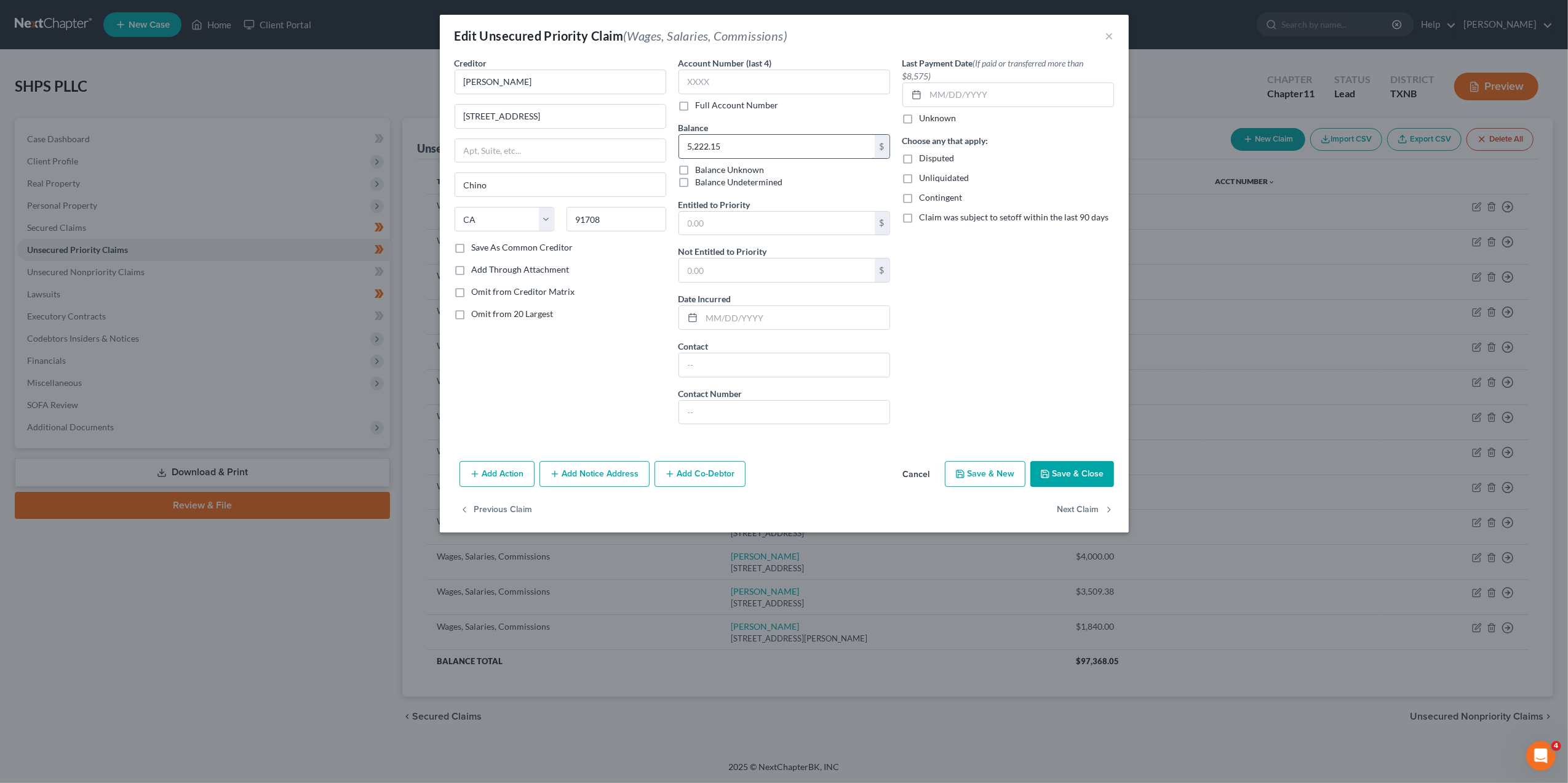
click at [690, 144] on input "5,222.15" at bounding box center [777, 147] width 196 height 23
type input "2"
type input "8,222.15"
click at [1059, 471] on button "Save & Close" at bounding box center [1072, 474] width 84 height 26
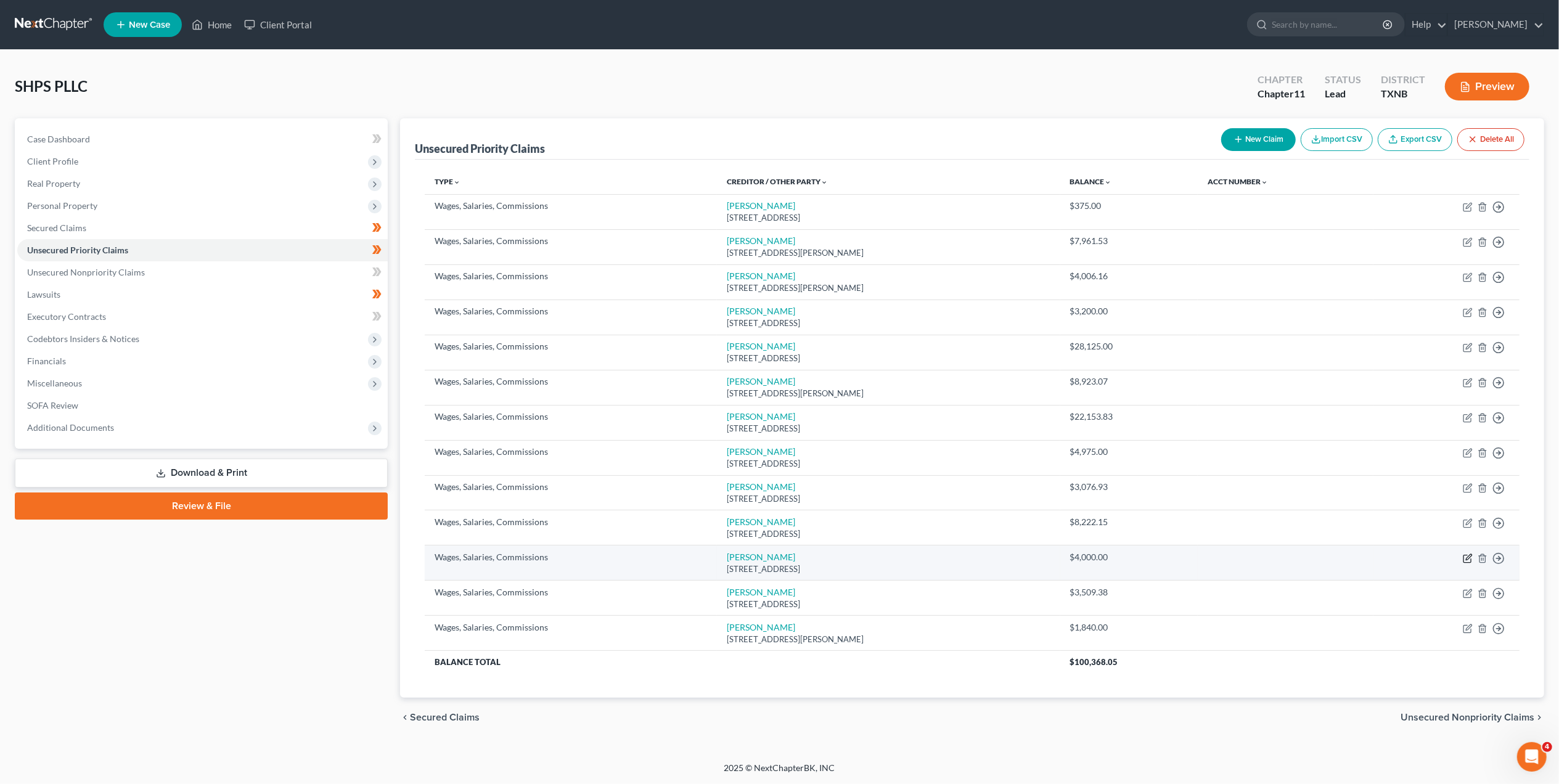
click at [1471, 563] on icon "button" at bounding box center [1467, 558] width 10 height 10
select select "44"
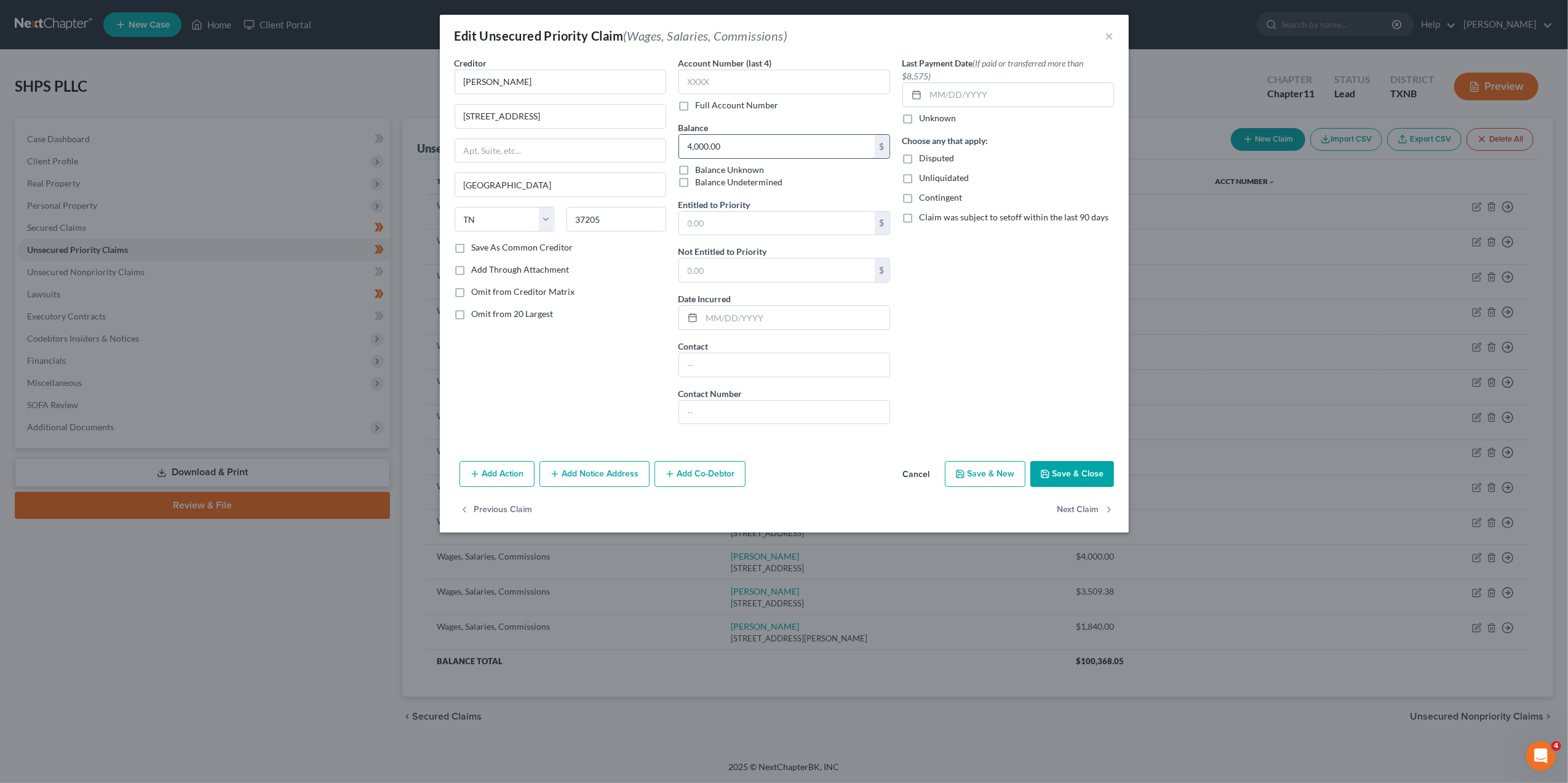
click at [775, 151] on input "4,000.00" at bounding box center [777, 147] width 196 height 23
type input "6,400"
click at [1066, 476] on button "Save & Close" at bounding box center [1072, 474] width 84 height 26
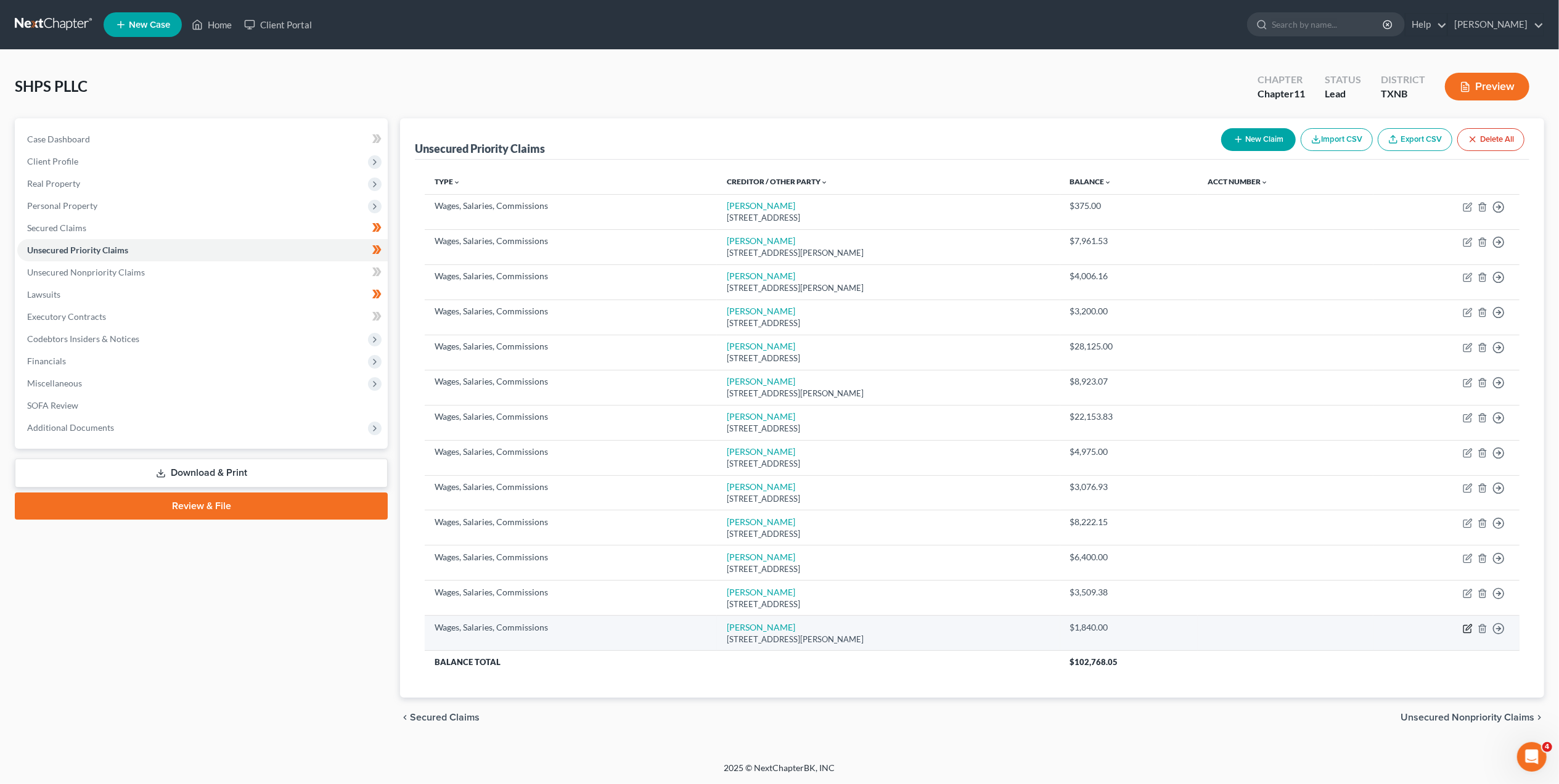
click at [1463, 628] on icon "button" at bounding box center [1467, 628] width 10 height 10
select select "28"
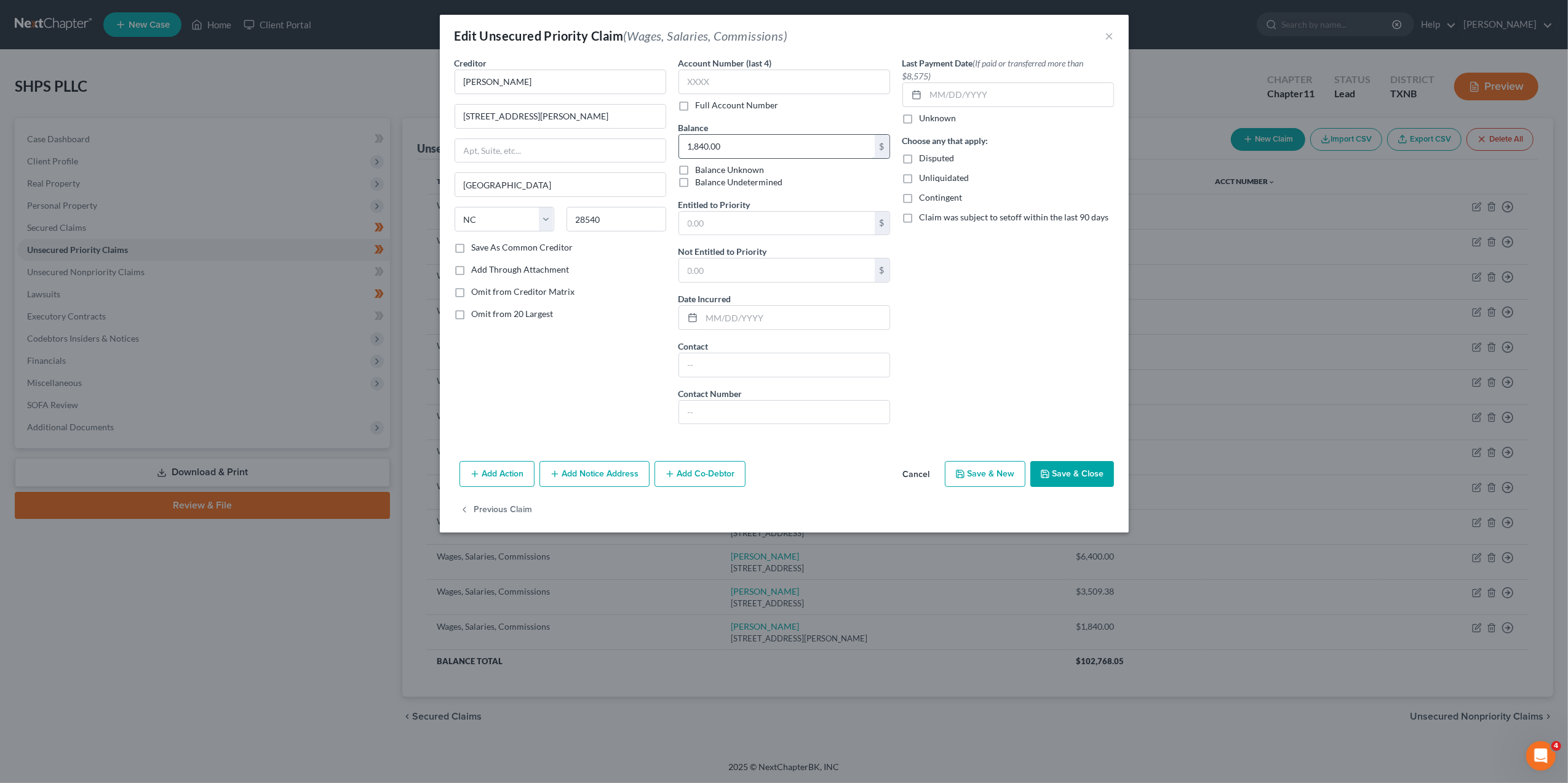
click at [788, 136] on input "1,840.00" at bounding box center [777, 147] width 196 height 23
type input "2,944"
click at [1068, 476] on button "Save & Close" at bounding box center [1072, 474] width 84 height 26
